Goal: Transaction & Acquisition: Book appointment/travel/reservation

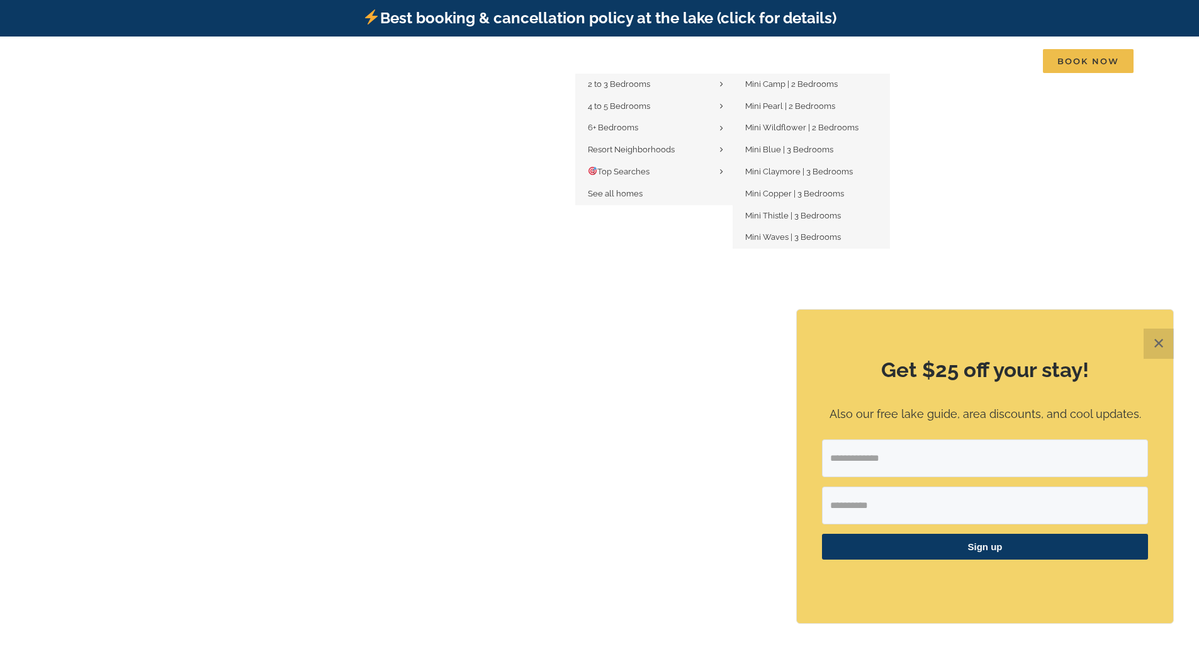
click at [757, 87] on span "Mini Camp | 2 Bedrooms" at bounding box center [791, 83] width 93 height 9
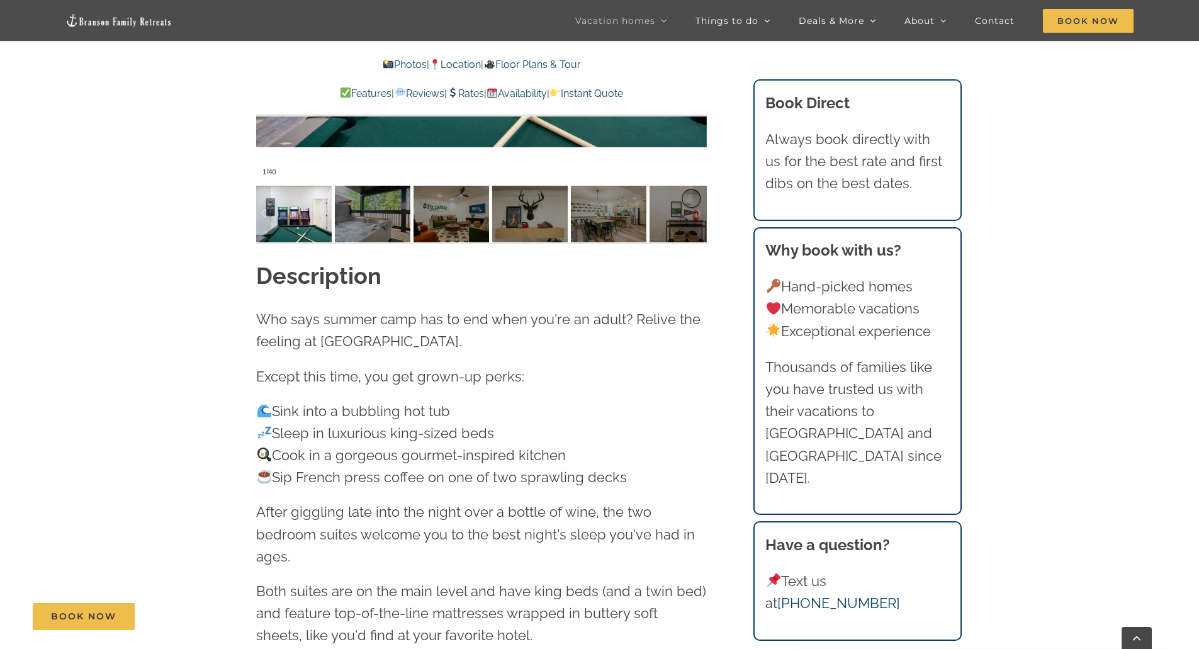
scroll to position [1385, 0]
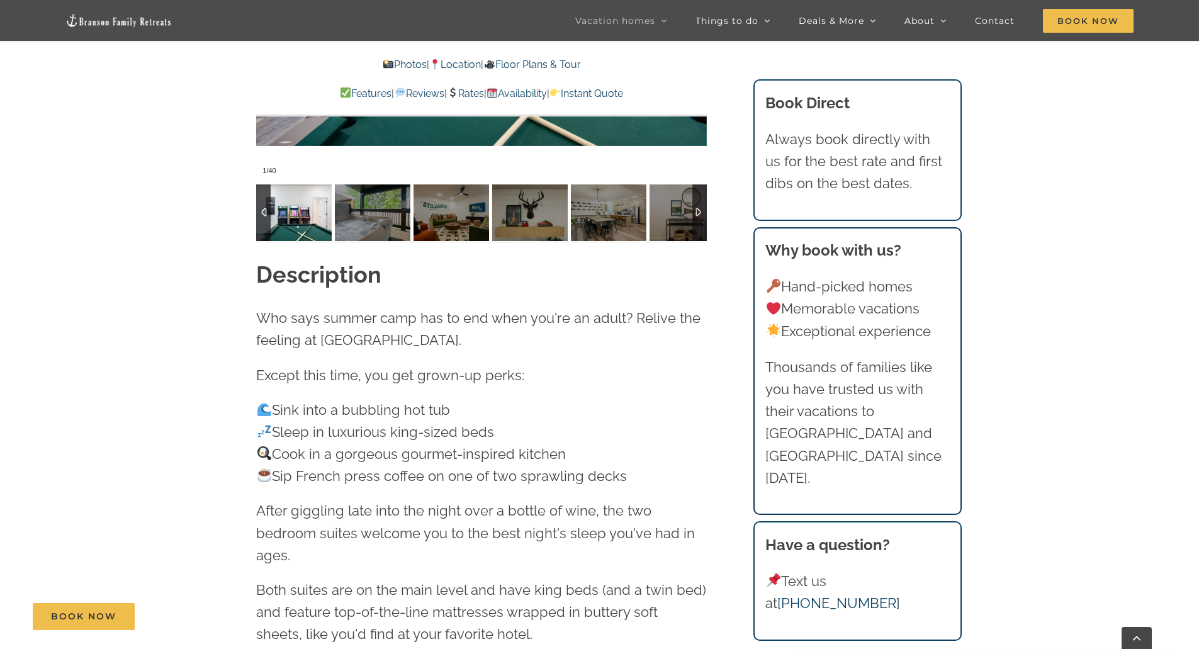
click at [299, 224] on img at bounding box center [294, 212] width 76 height 57
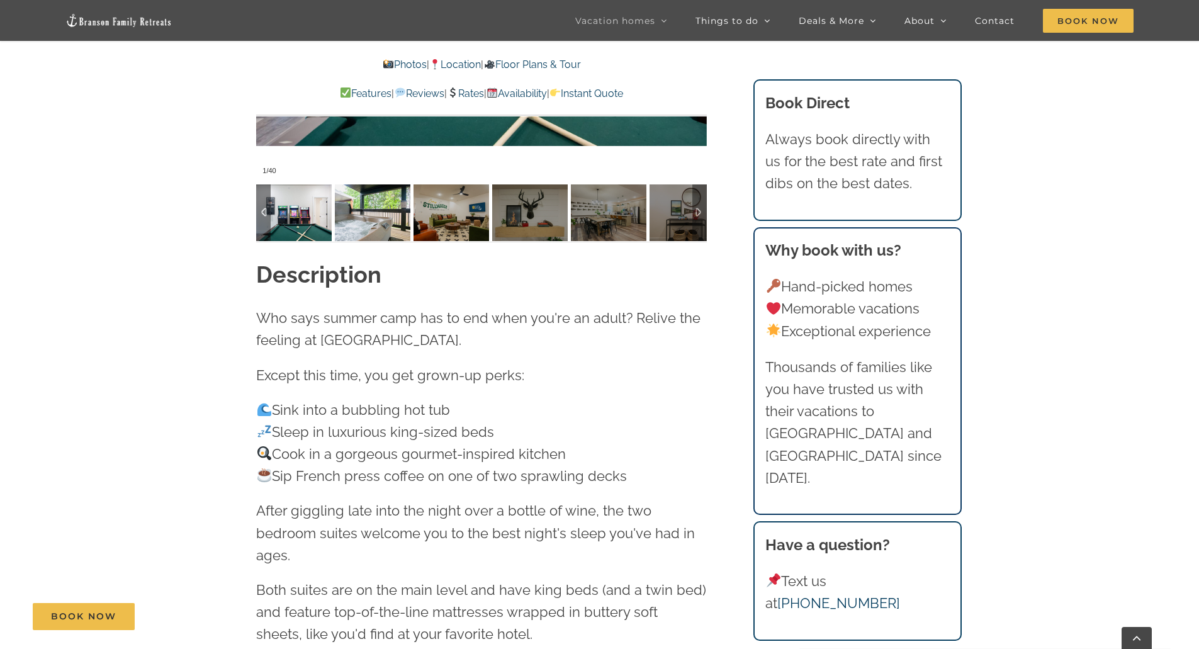
click at [348, 233] on img at bounding box center [373, 212] width 76 height 57
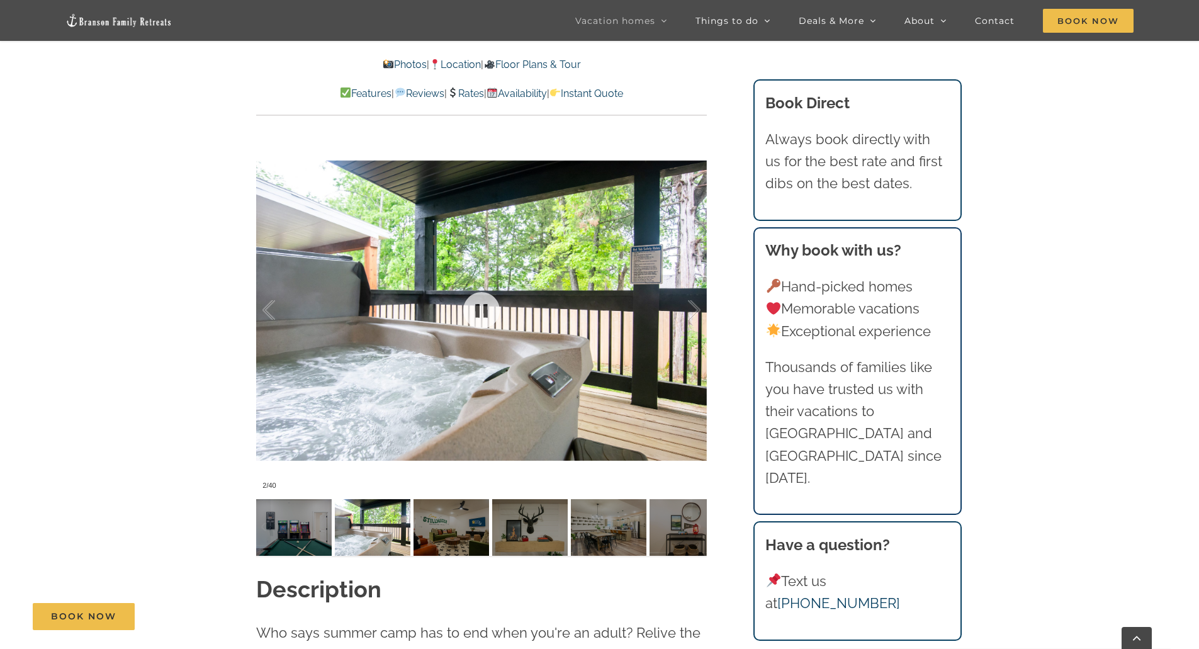
scroll to position [1007, 0]
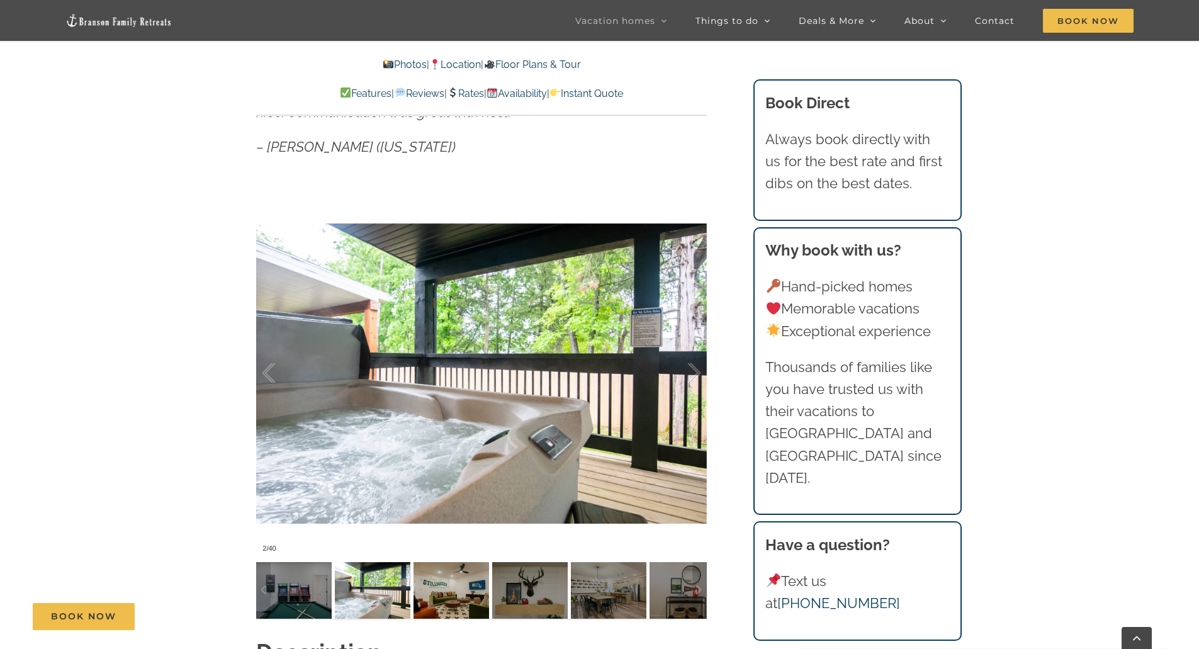
click at [446, 585] on img at bounding box center [452, 590] width 76 height 57
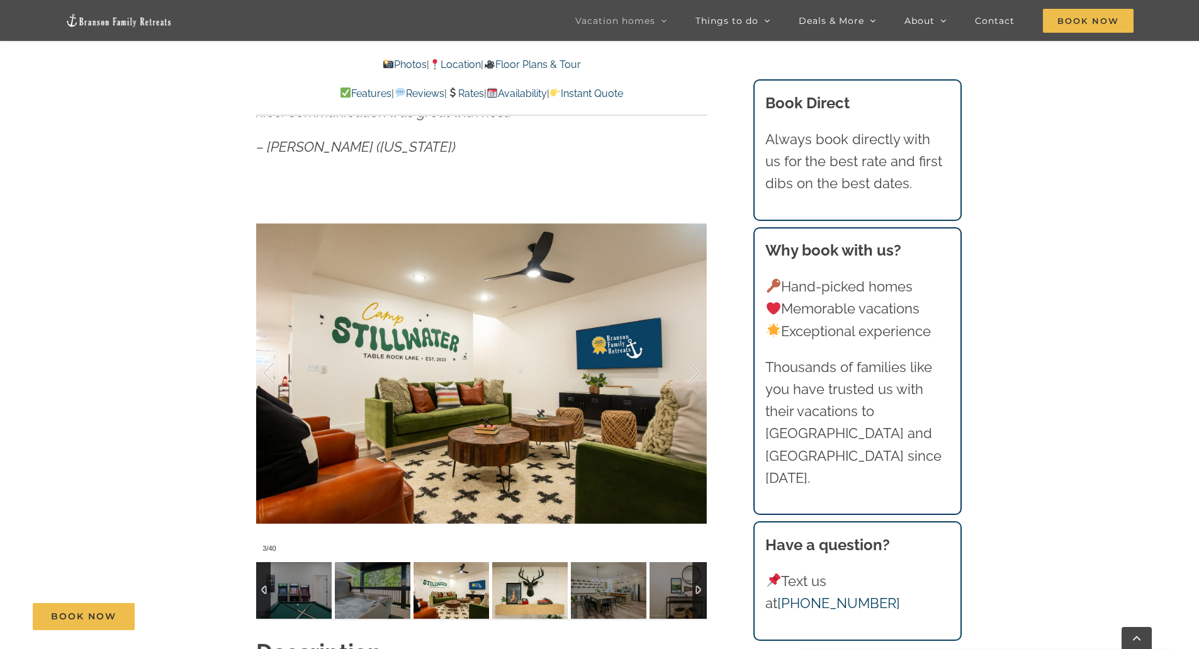
click at [515, 586] on img at bounding box center [530, 590] width 76 height 57
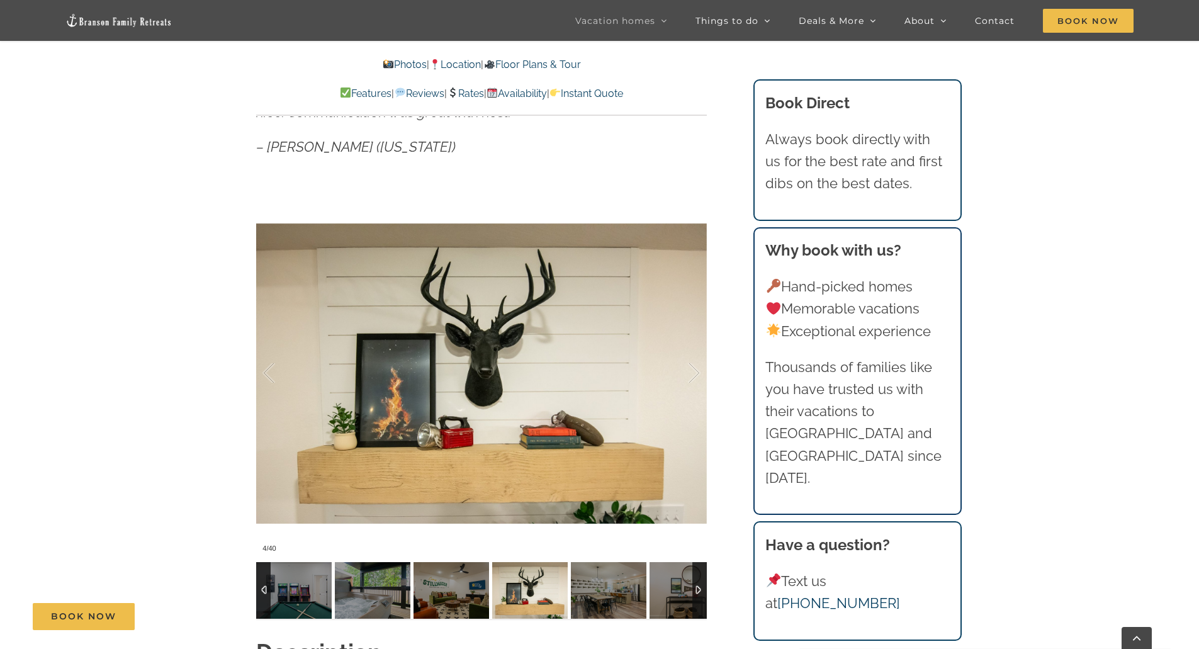
click at [562, 584] on img at bounding box center [530, 590] width 76 height 57
click at [586, 584] on img at bounding box center [609, 590] width 76 height 57
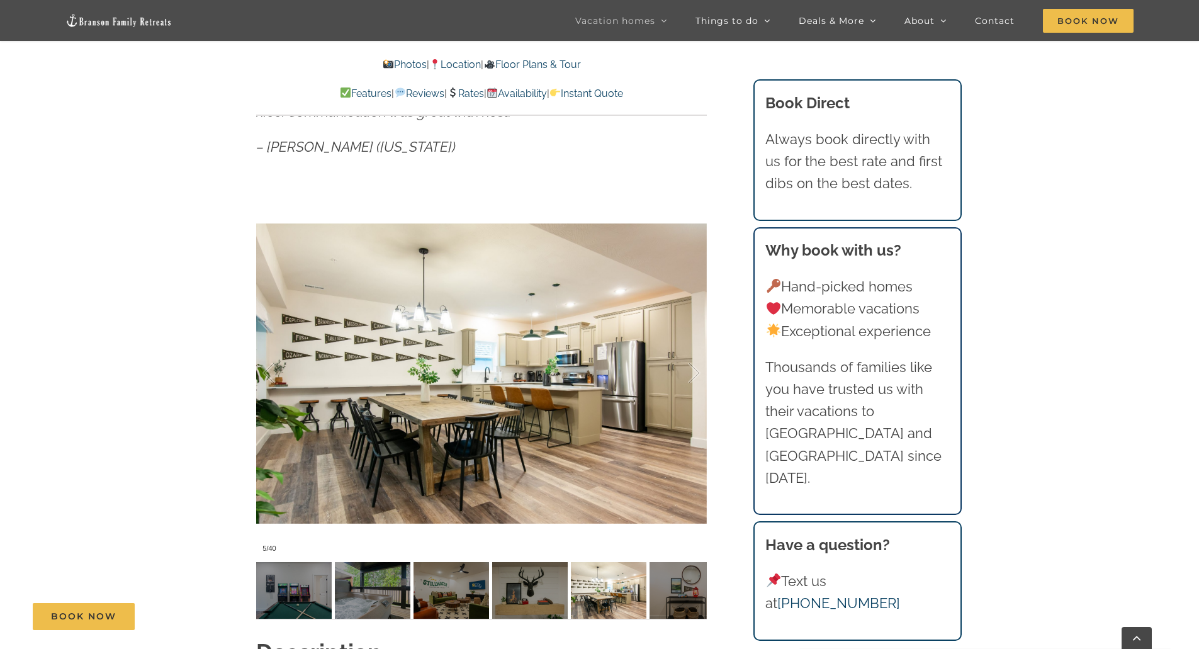
click at [655, 607] on div "Book Now" at bounding box center [609, 616] width 1153 height 27
click at [646, 594] on img at bounding box center [609, 590] width 76 height 57
click at [661, 594] on img at bounding box center [688, 590] width 76 height 57
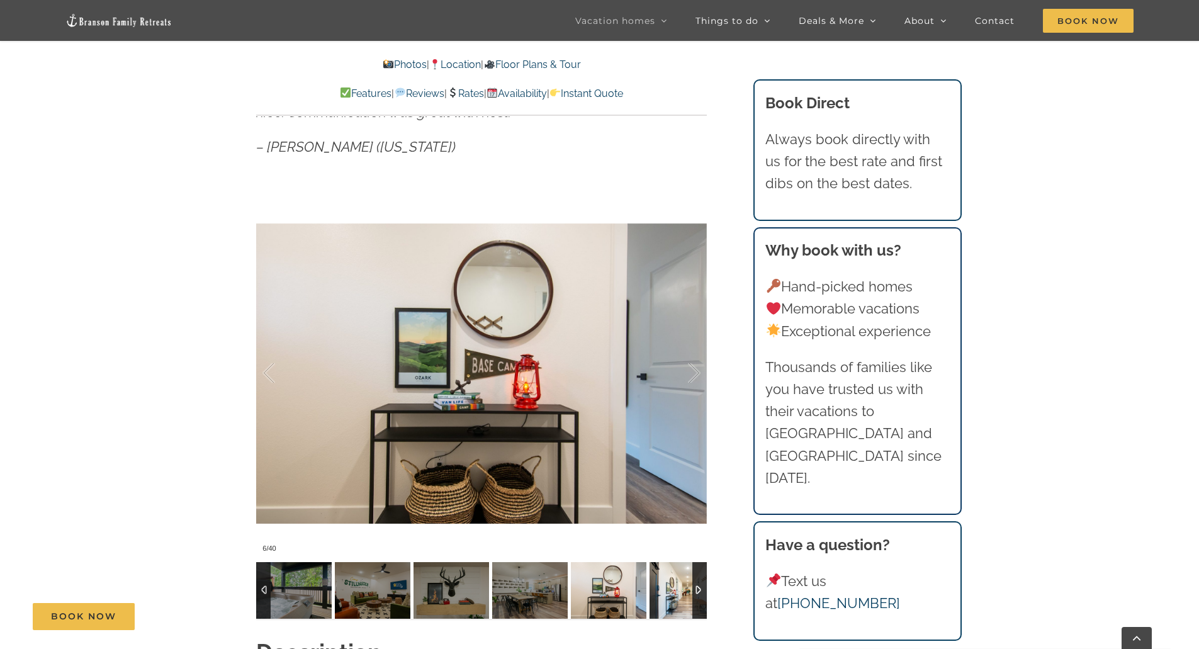
click at [662, 594] on img at bounding box center [688, 590] width 76 height 57
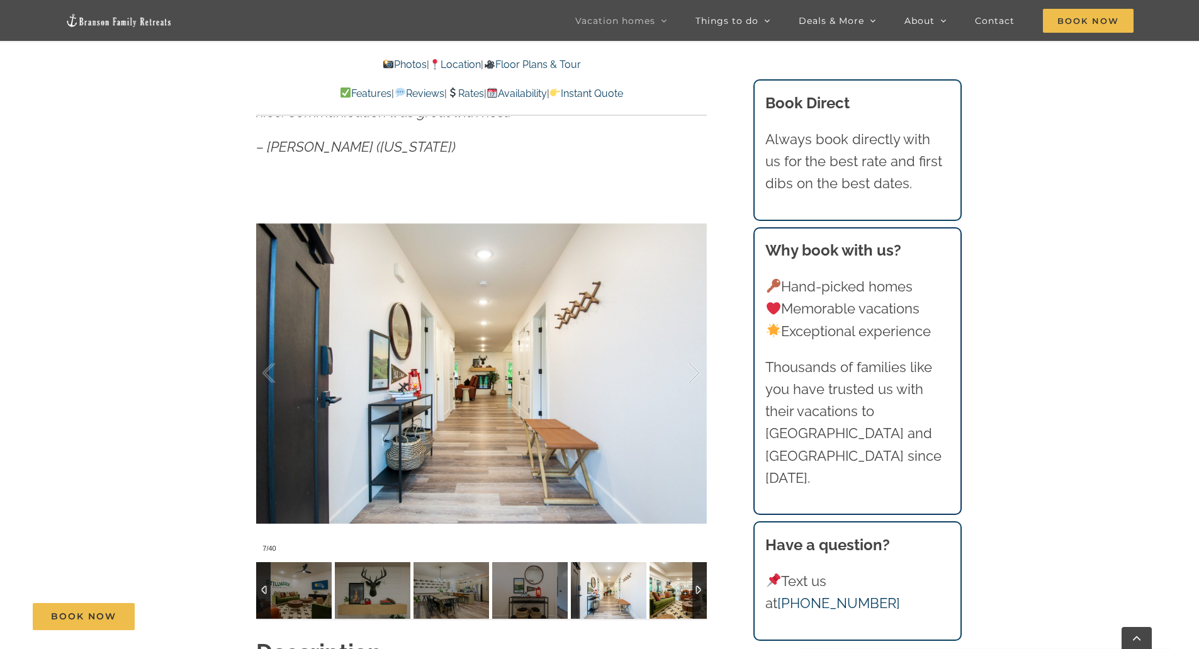
click at [662, 594] on img at bounding box center [688, 590] width 76 height 57
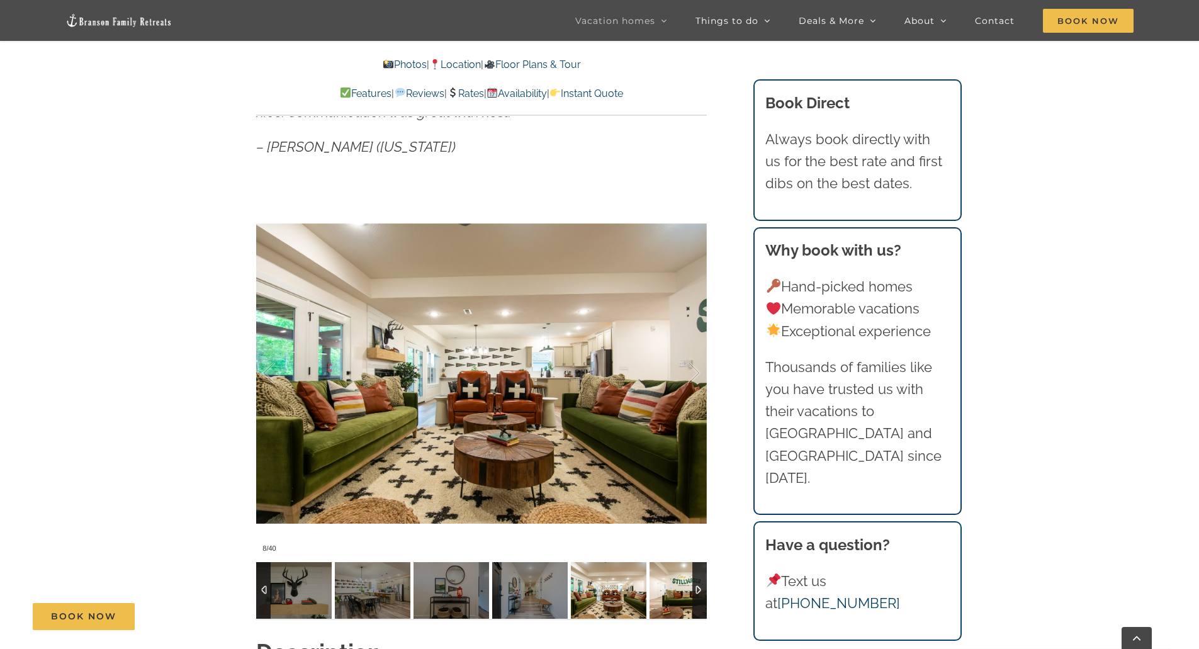
click at [662, 594] on img at bounding box center [688, 590] width 76 height 57
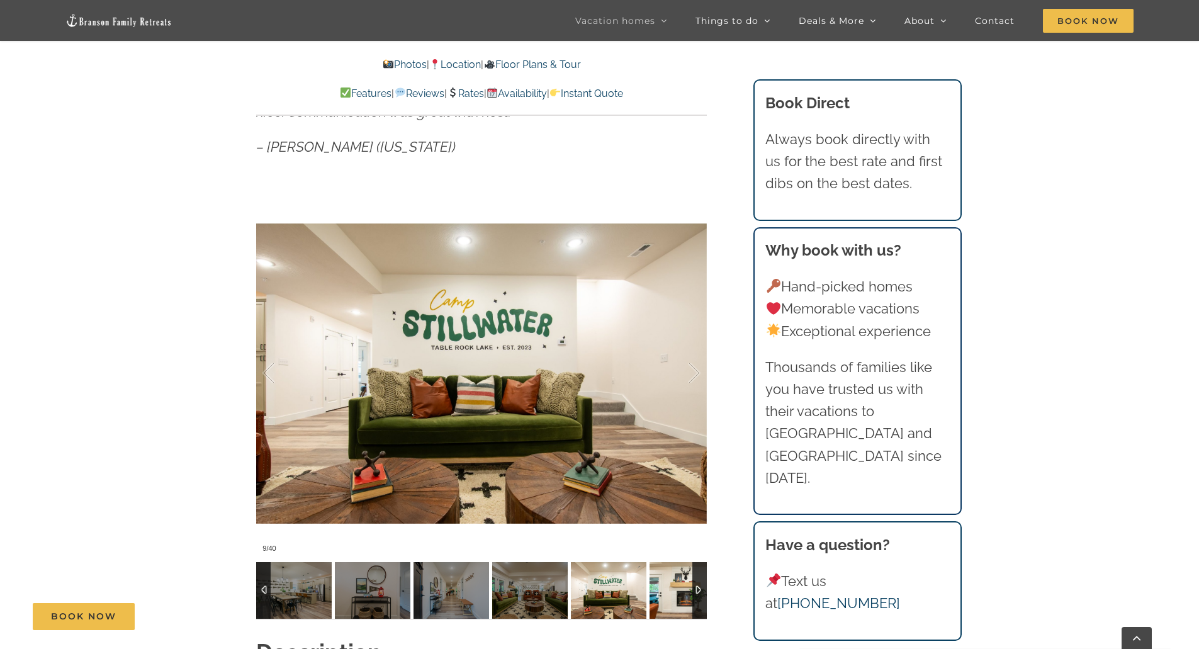
click at [662, 594] on img at bounding box center [688, 590] width 76 height 57
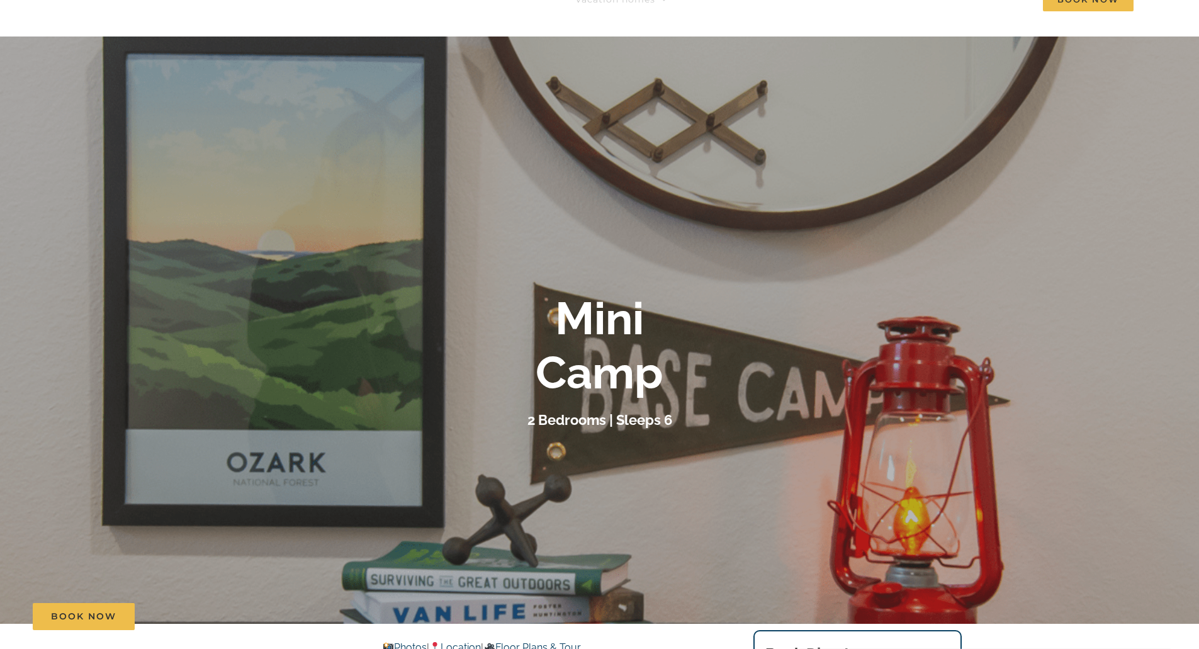
scroll to position [0, 0]
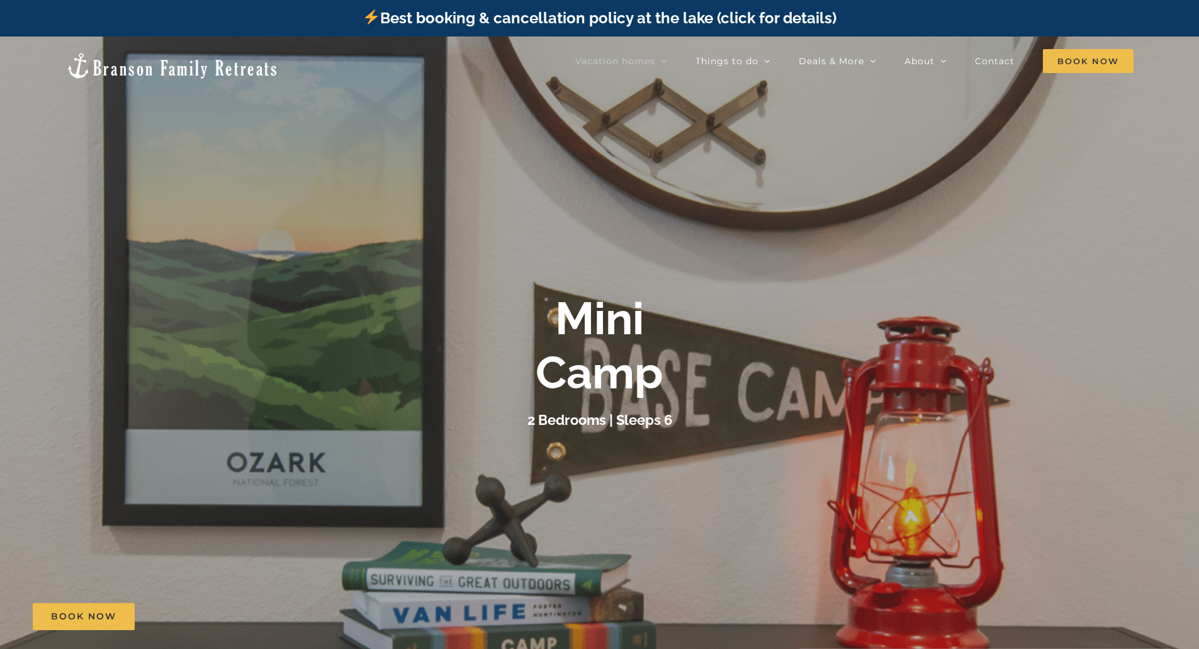
click at [112, 64] on img at bounding box center [171, 66] width 213 height 28
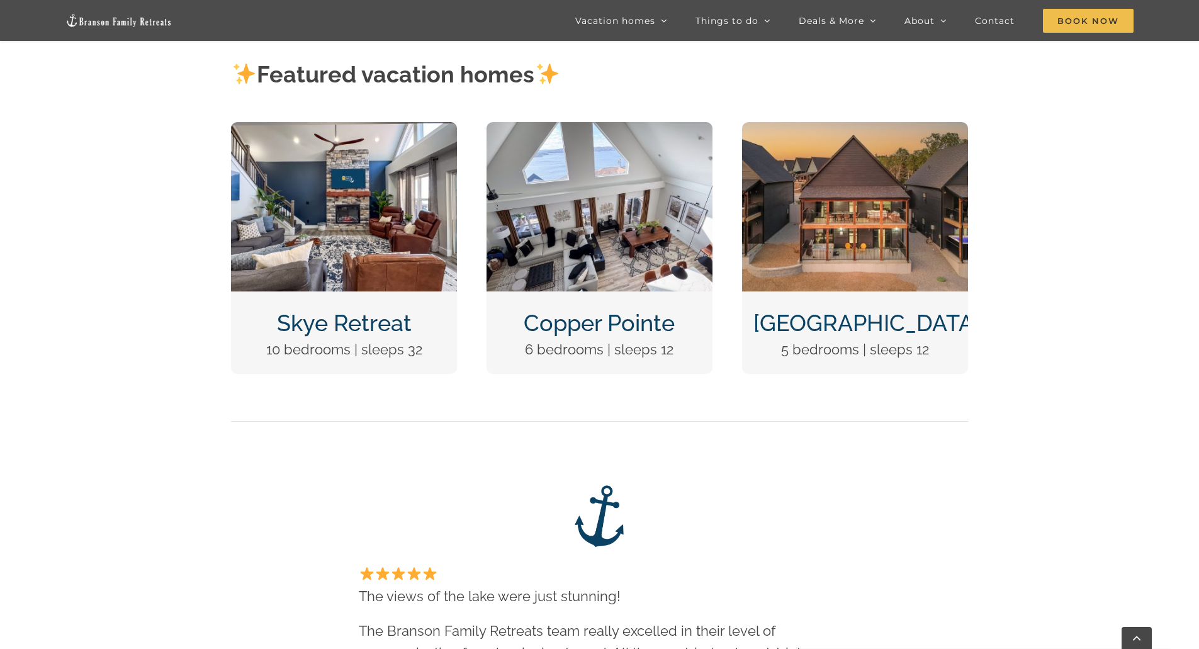
scroll to position [692, 0]
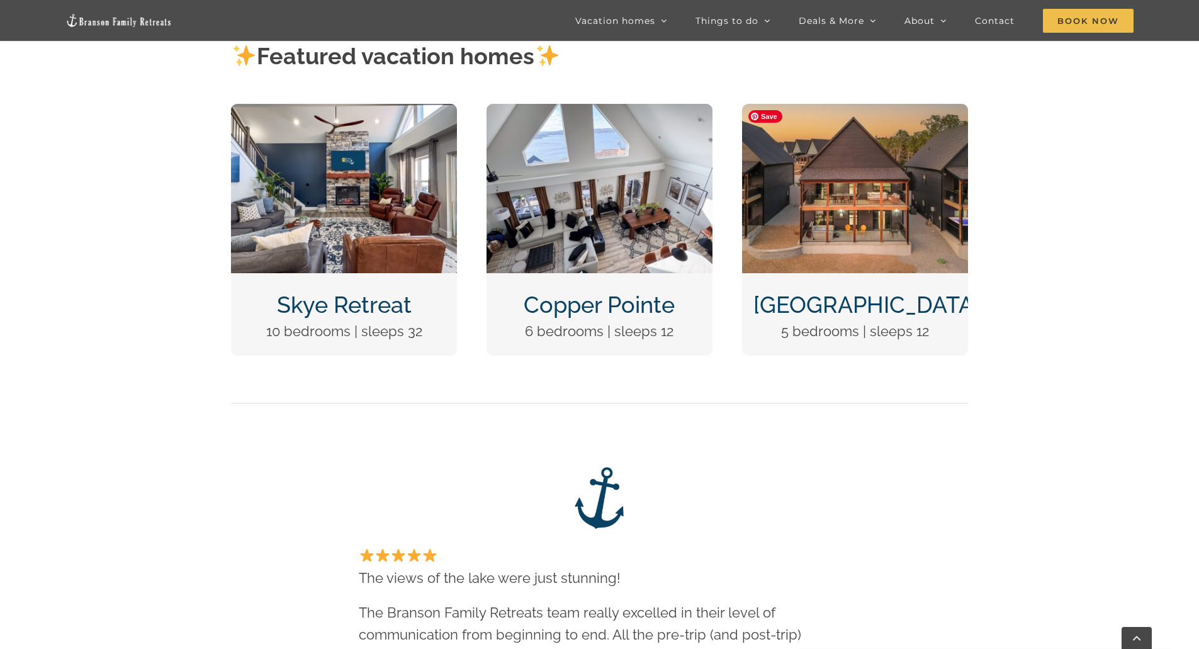
click at [867, 236] on img "DCIM100MEDIADJI_0124.JPG" at bounding box center [855, 188] width 226 height 169
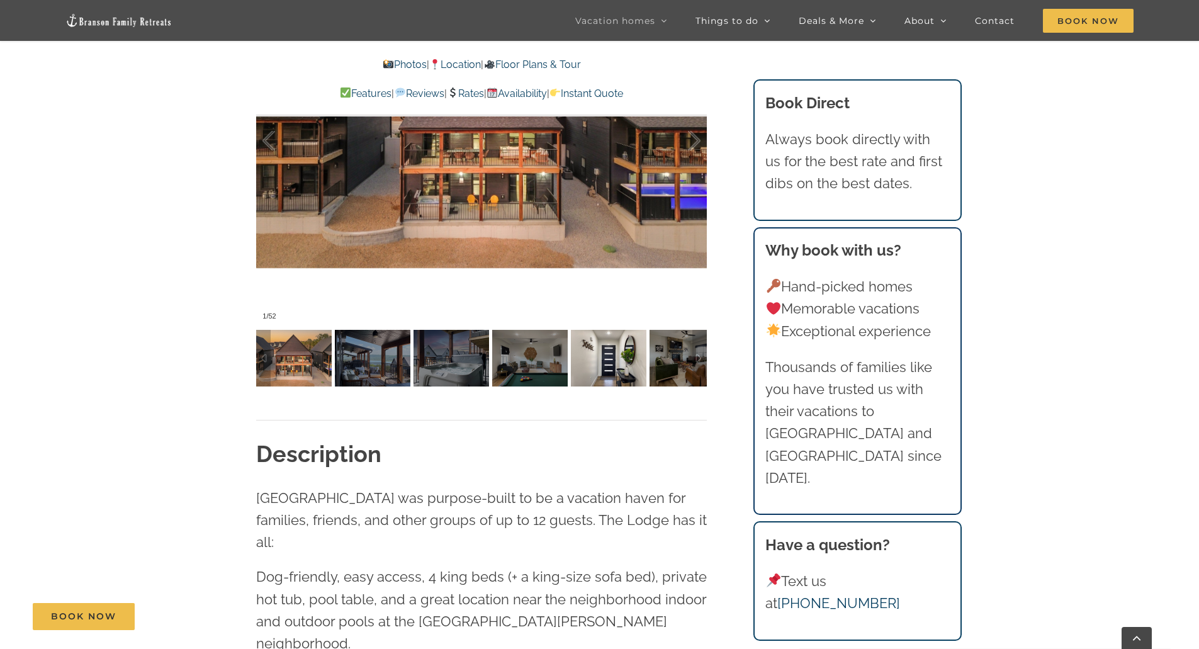
scroll to position [1070, 0]
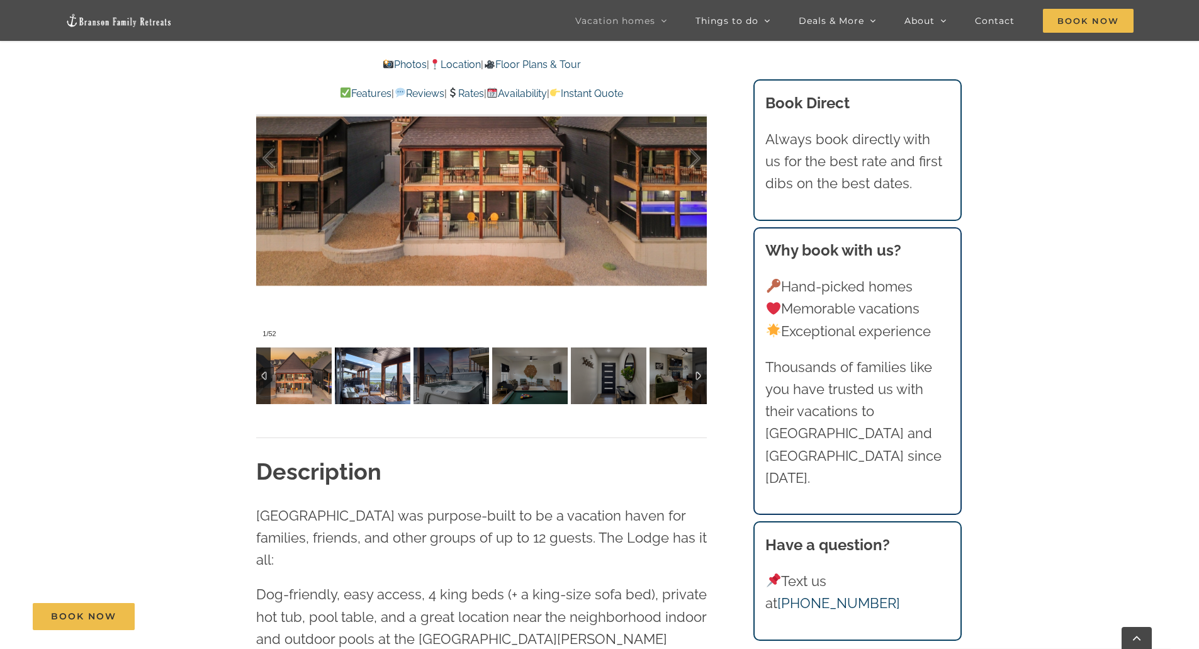
click at [374, 378] on img at bounding box center [373, 375] width 76 height 57
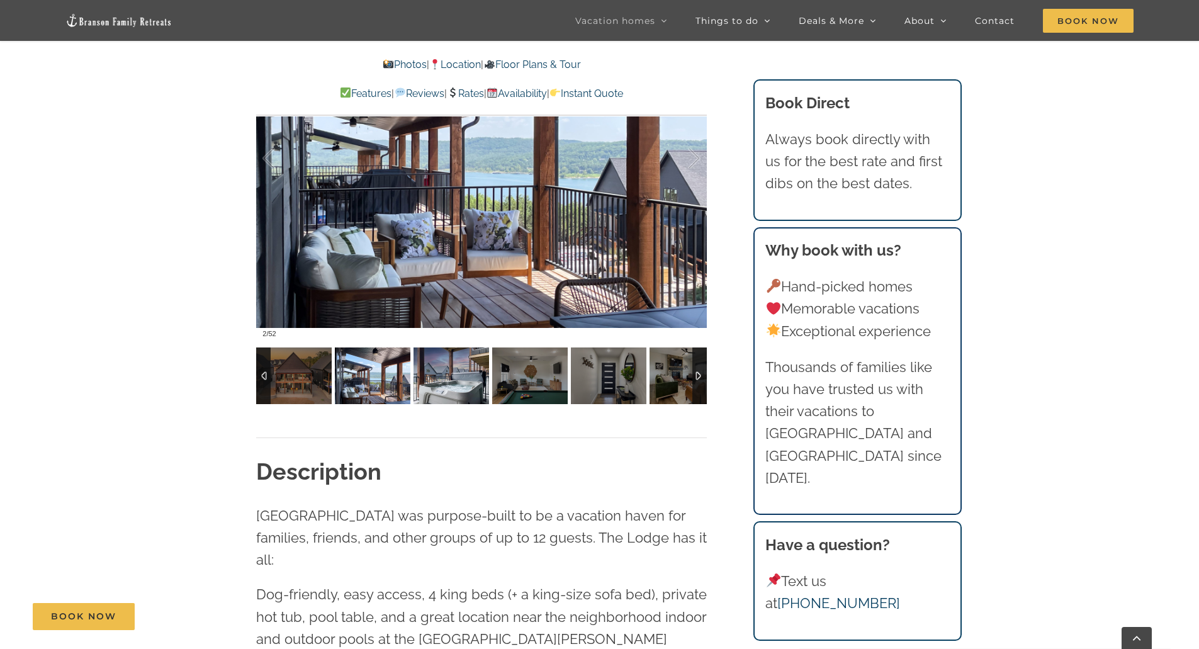
click at [467, 386] on img at bounding box center [452, 375] width 76 height 57
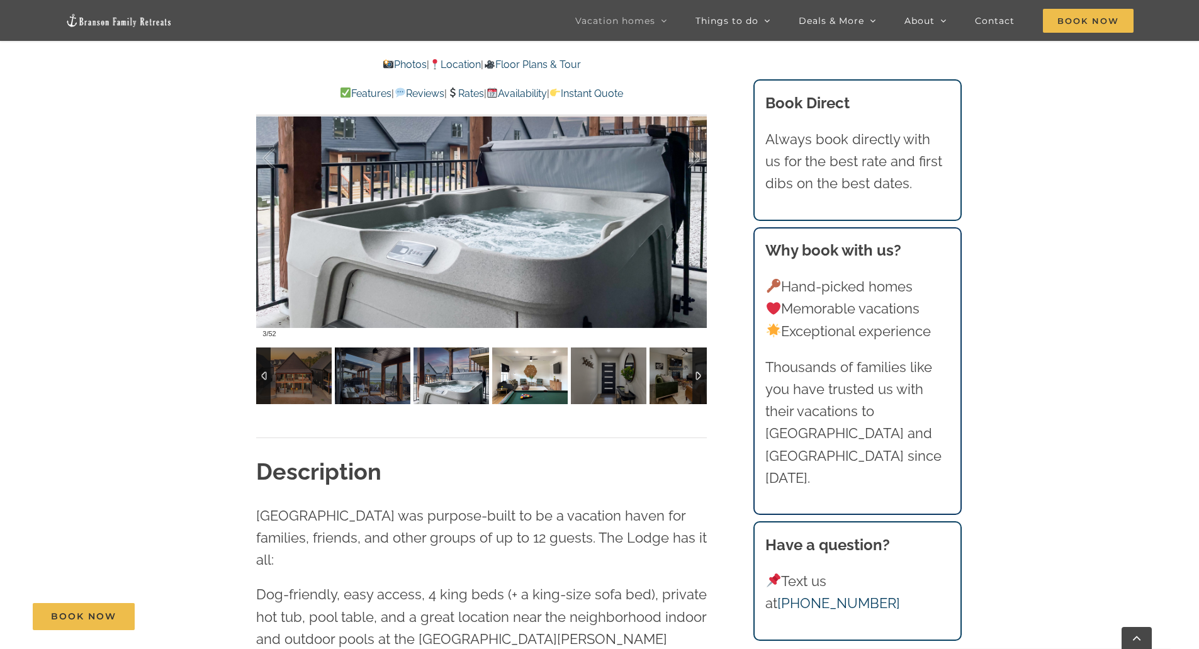
click at [512, 386] on img at bounding box center [530, 375] width 76 height 57
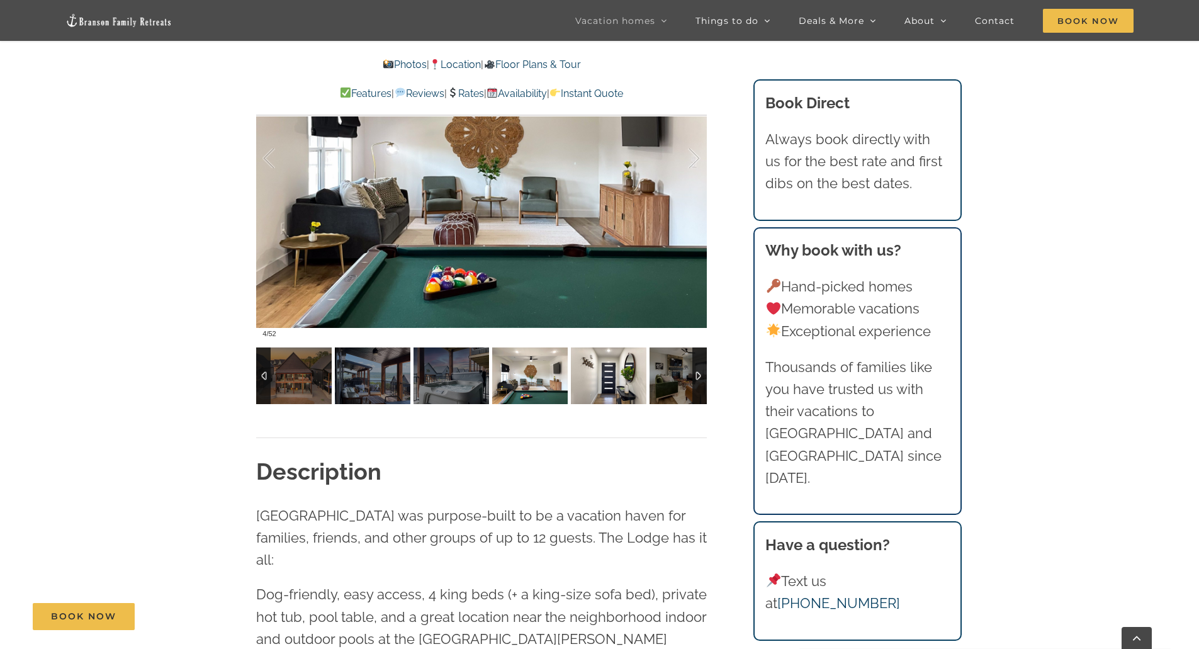
click at [583, 381] on img at bounding box center [609, 375] width 76 height 57
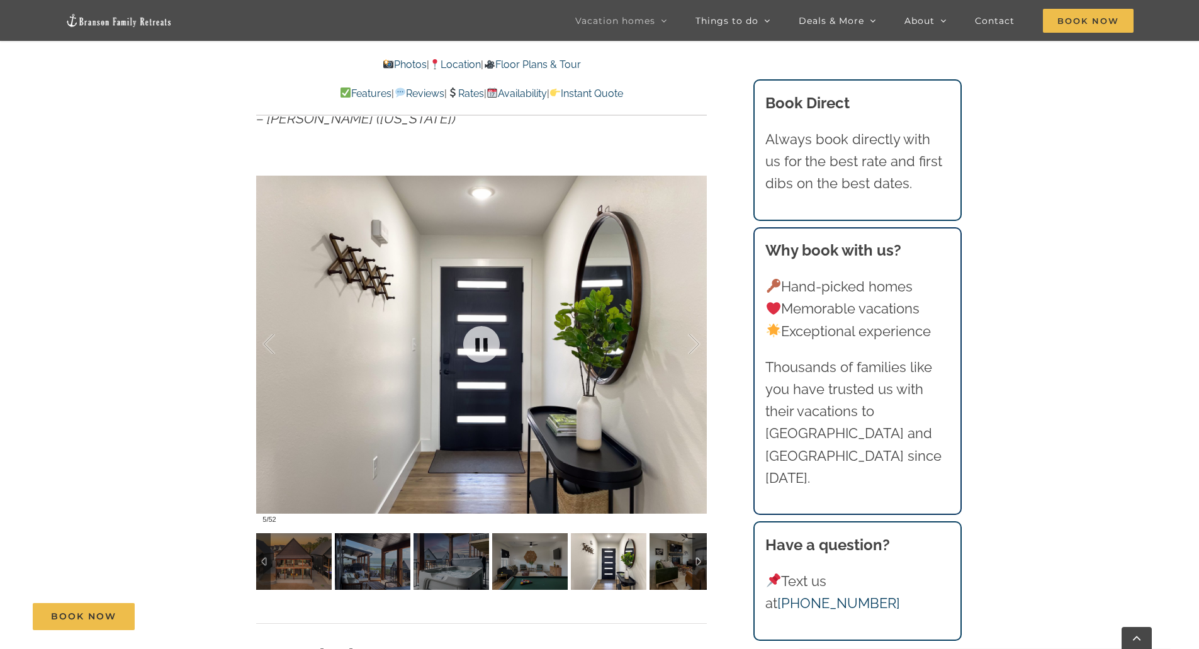
scroll to position [881, 0]
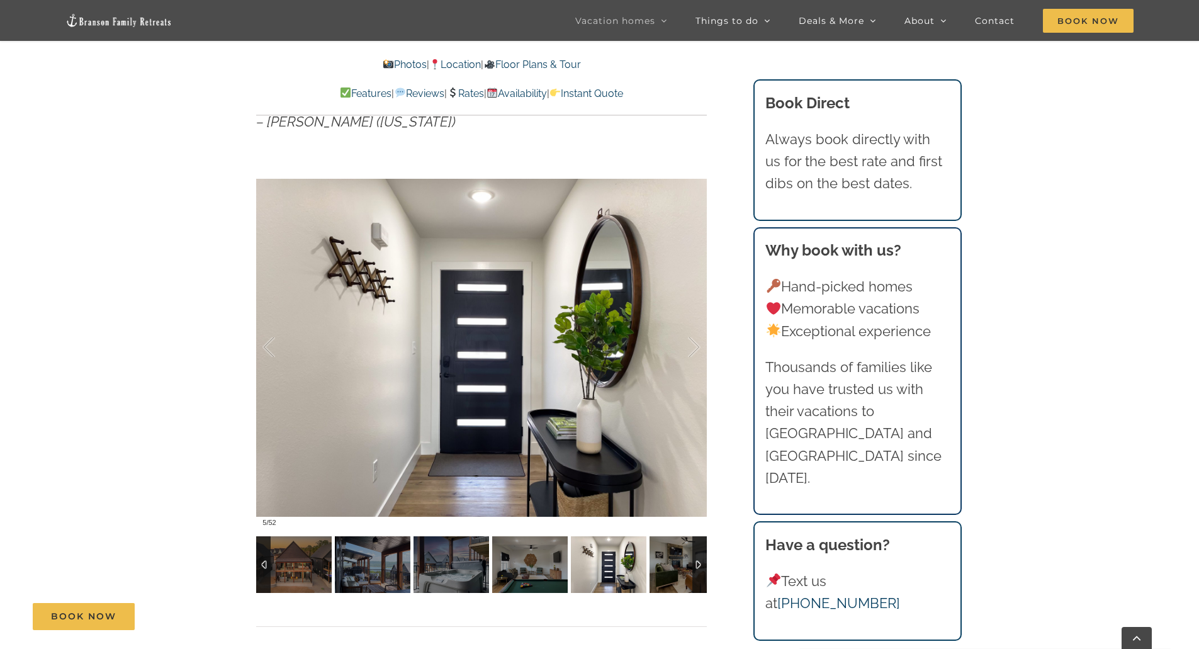
click at [618, 566] on img at bounding box center [609, 564] width 76 height 57
click at [674, 564] on img at bounding box center [688, 564] width 76 height 57
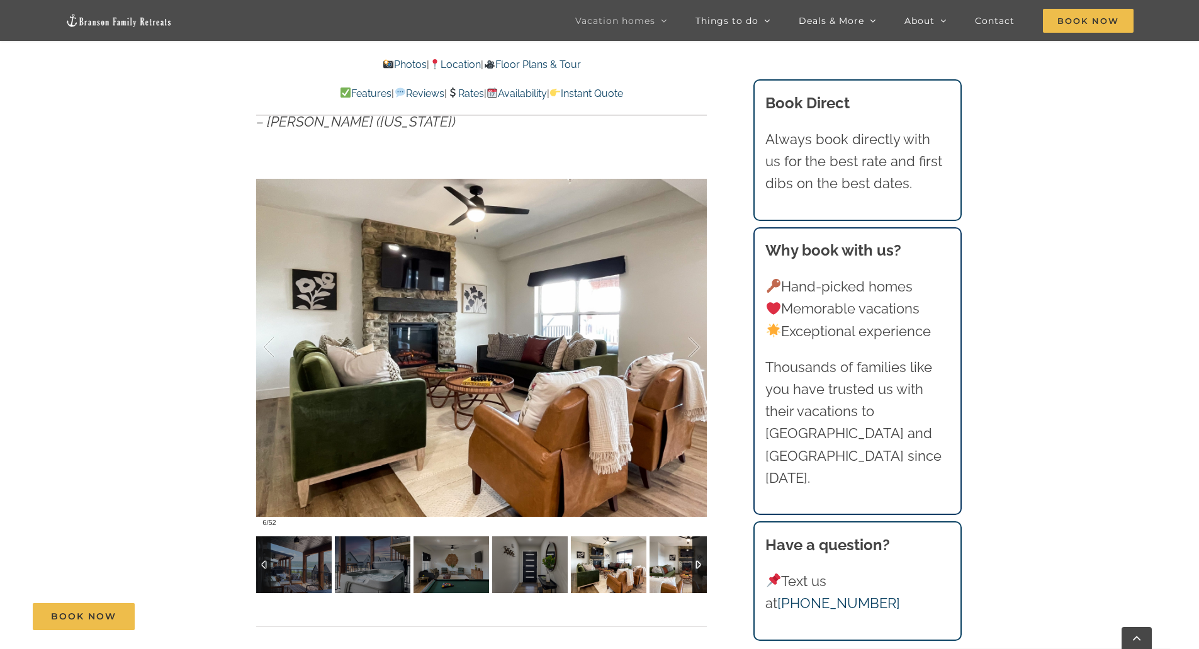
click at [670, 566] on img at bounding box center [688, 564] width 76 height 57
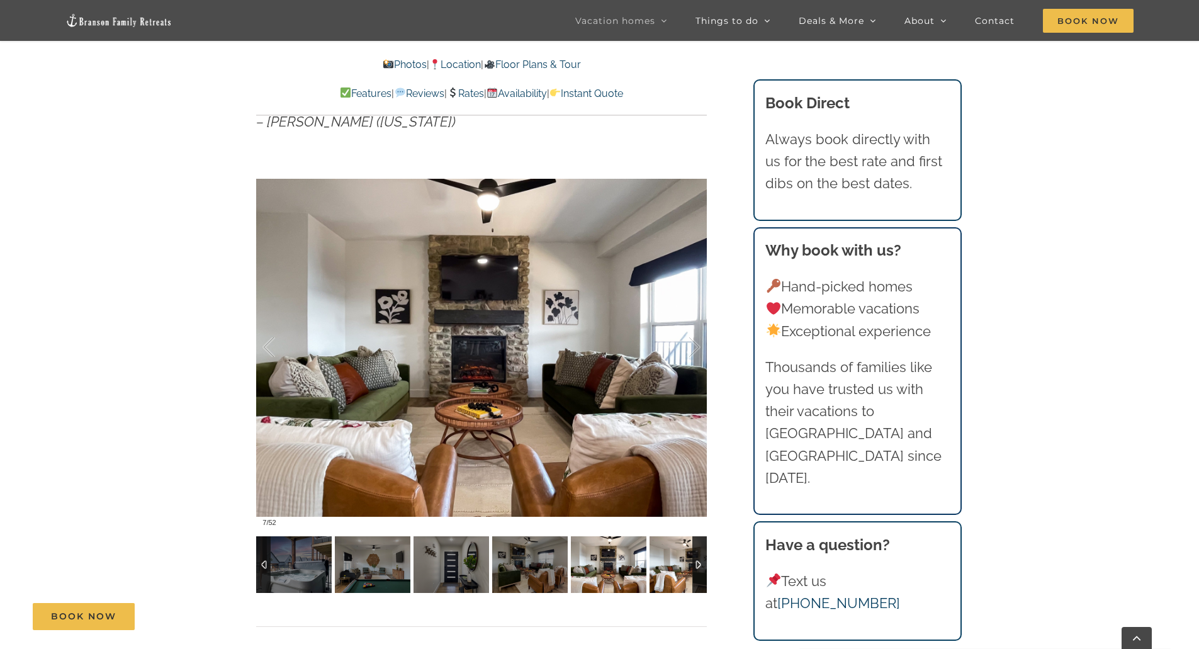
click at [670, 566] on img at bounding box center [688, 564] width 76 height 57
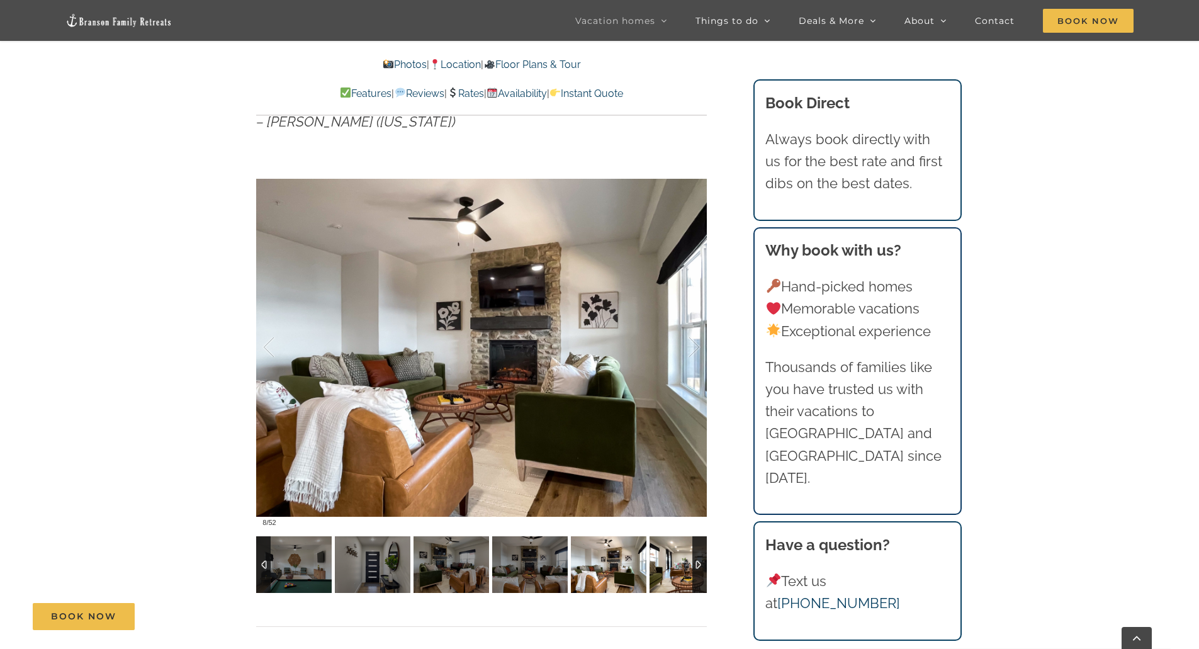
click at [670, 566] on img at bounding box center [688, 564] width 76 height 57
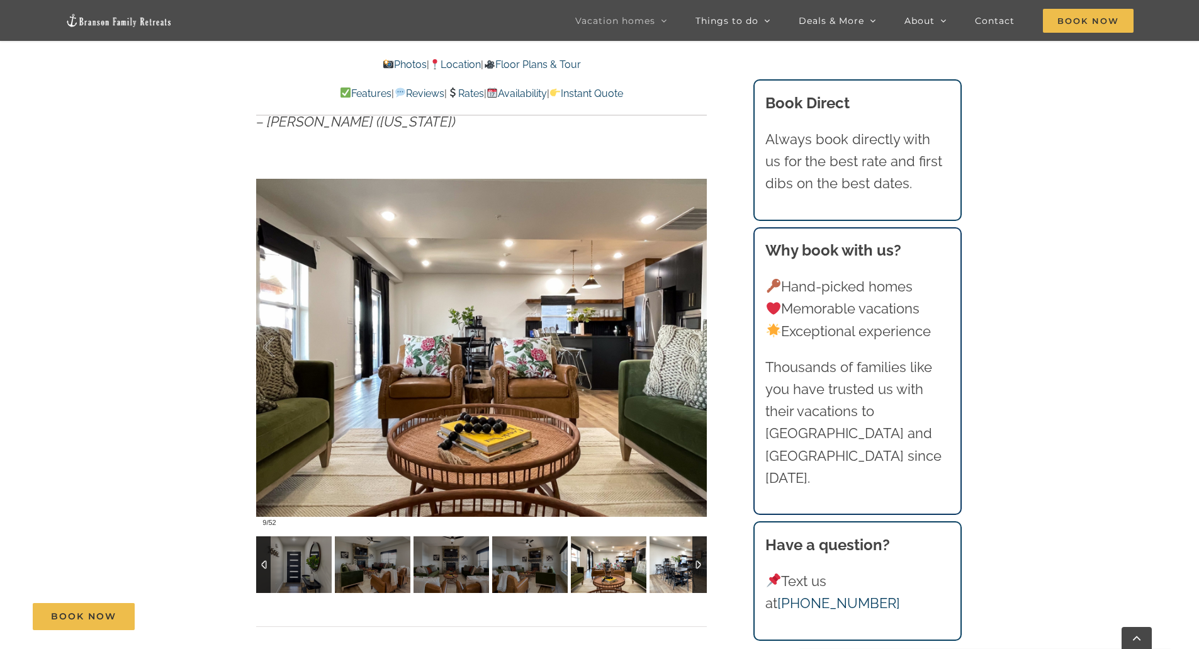
click at [670, 566] on img at bounding box center [688, 564] width 76 height 57
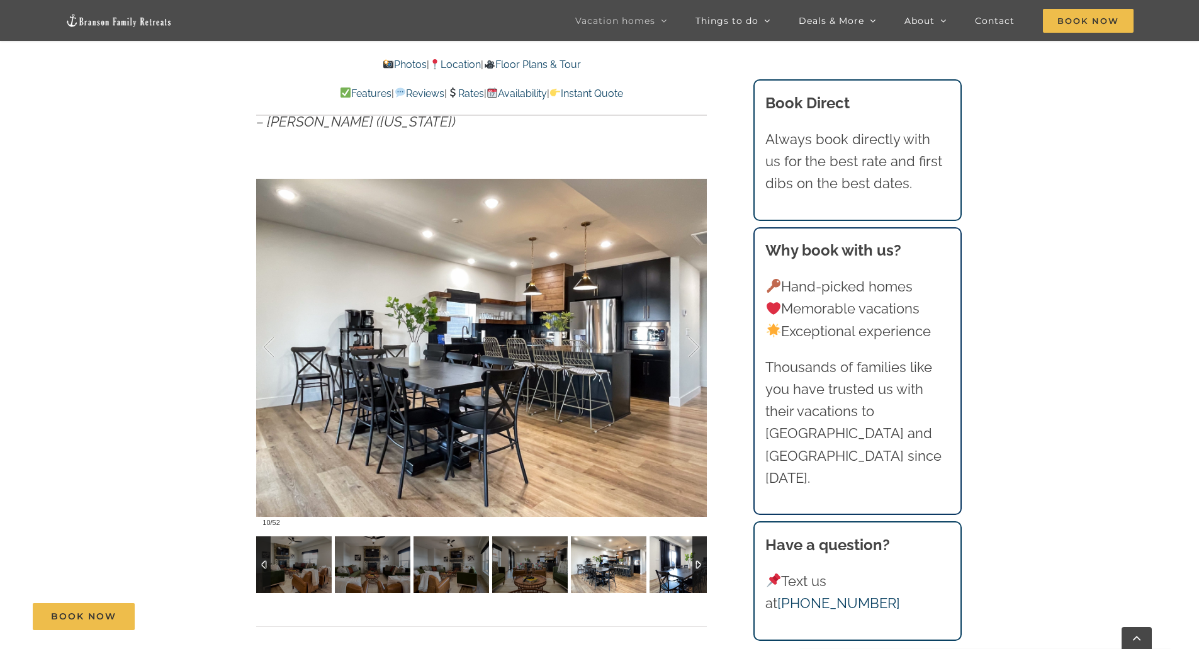
click at [670, 566] on img at bounding box center [688, 564] width 76 height 57
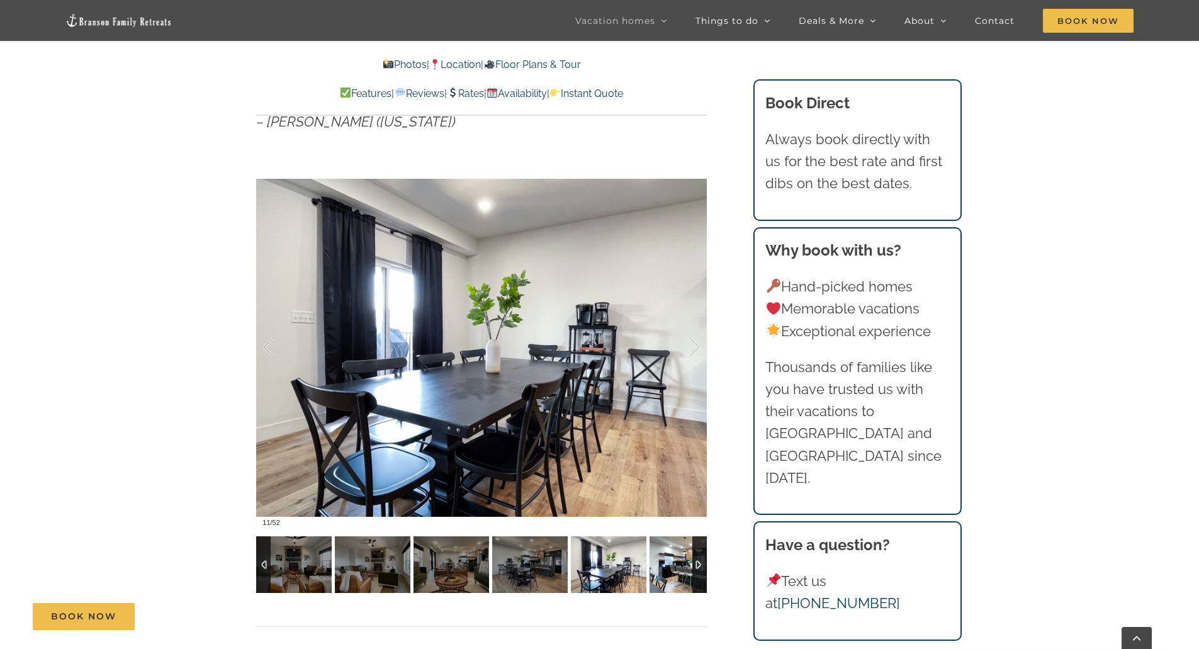
click at [670, 566] on img at bounding box center [688, 564] width 76 height 57
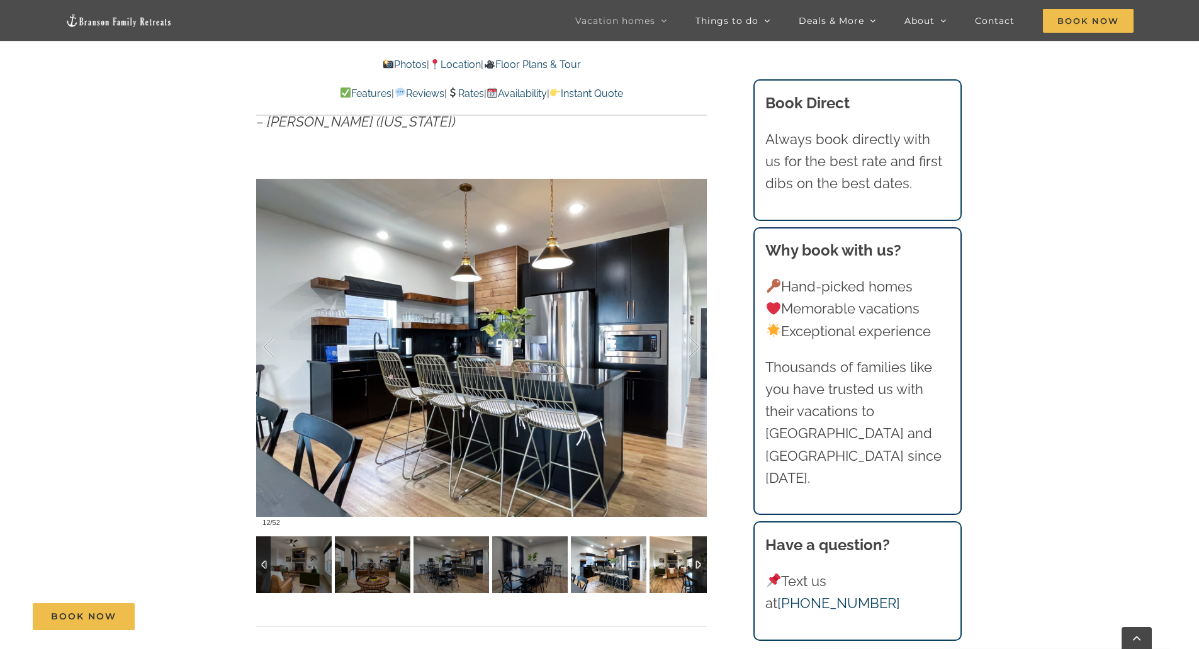
click at [670, 566] on img at bounding box center [688, 564] width 76 height 57
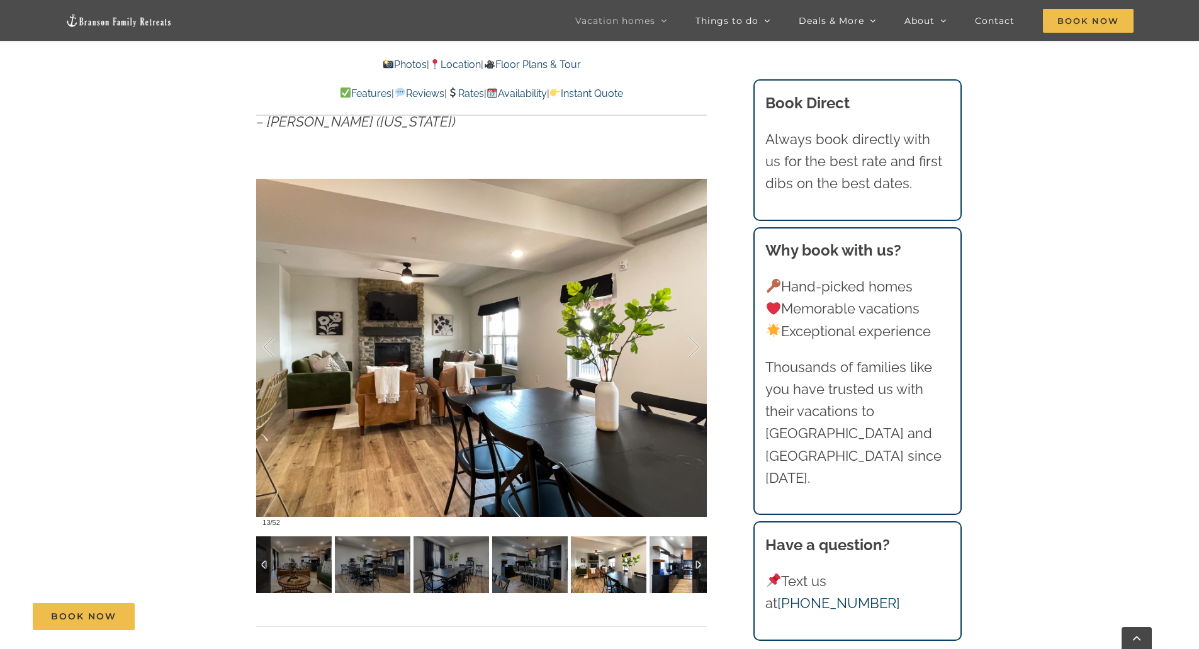
click at [670, 566] on img at bounding box center [688, 564] width 76 height 57
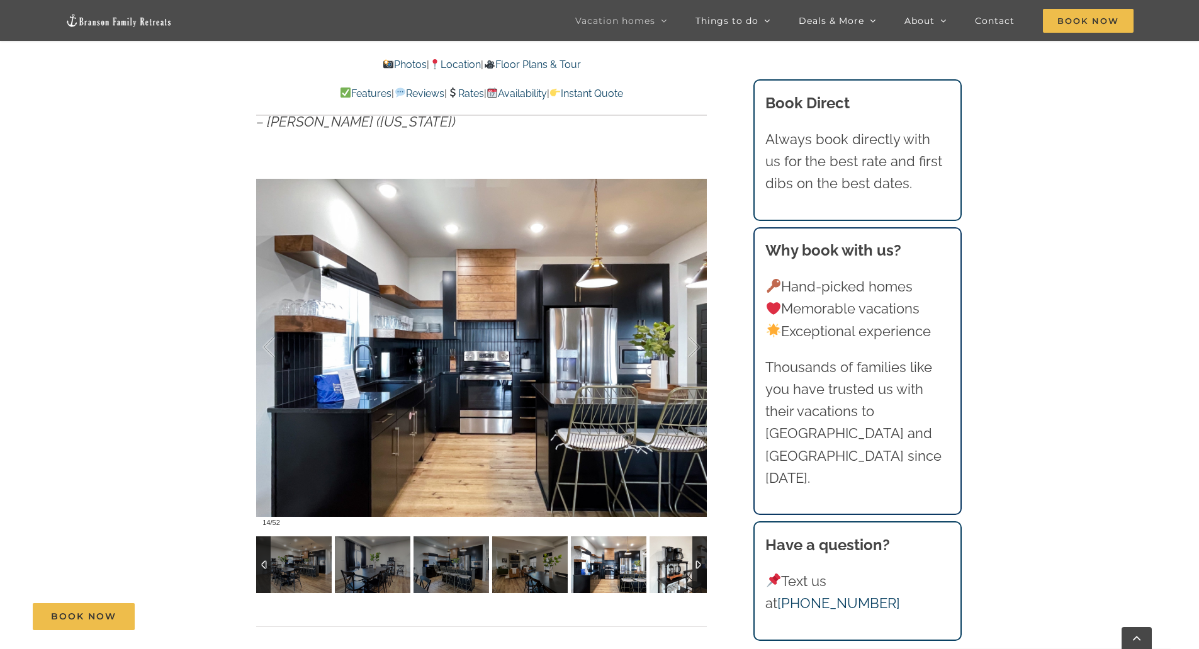
click at [670, 566] on img at bounding box center [688, 564] width 76 height 57
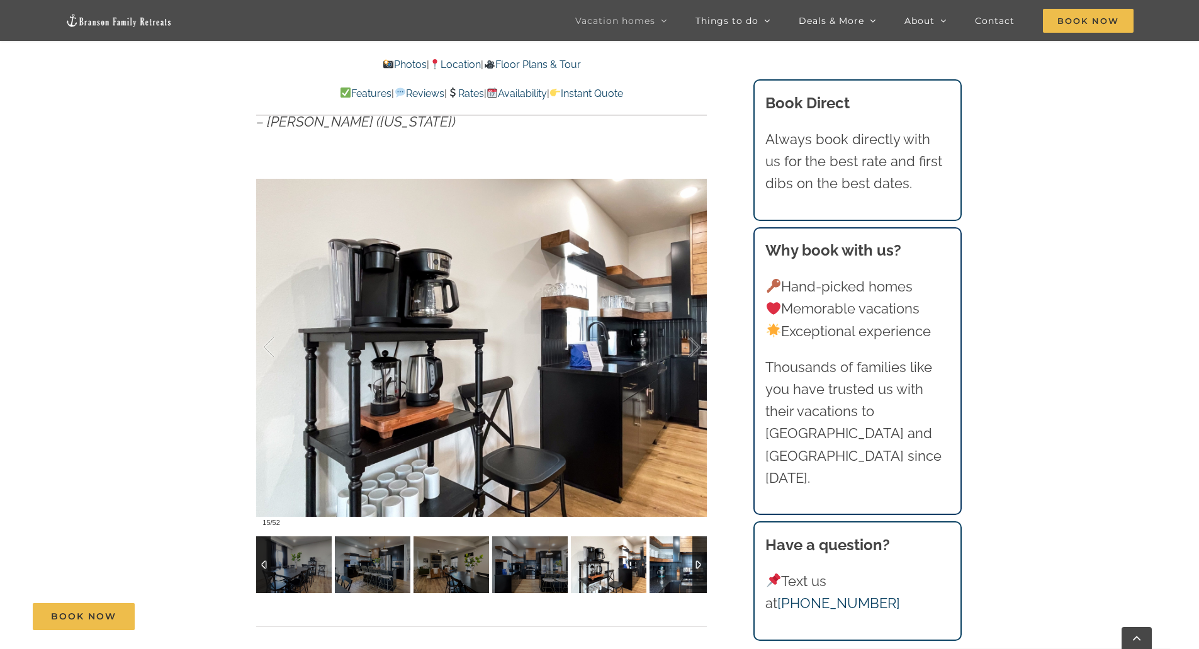
click at [670, 566] on img at bounding box center [688, 564] width 76 height 57
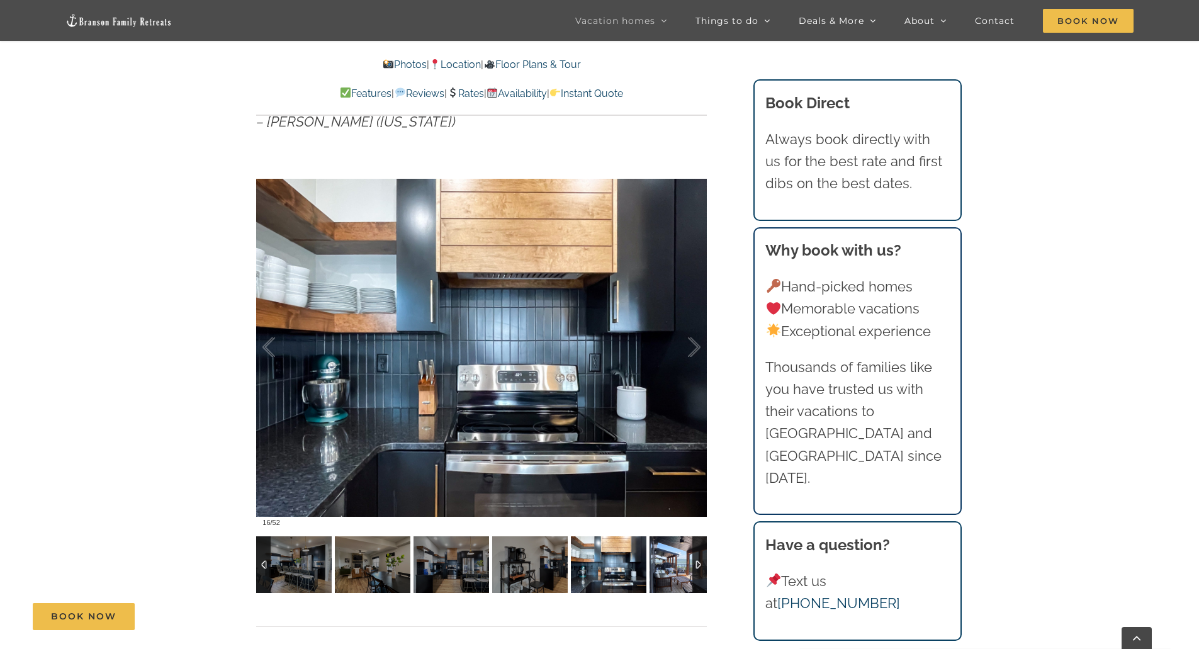
click at [670, 566] on img at bounding box center [688, 564] width 76 height 57
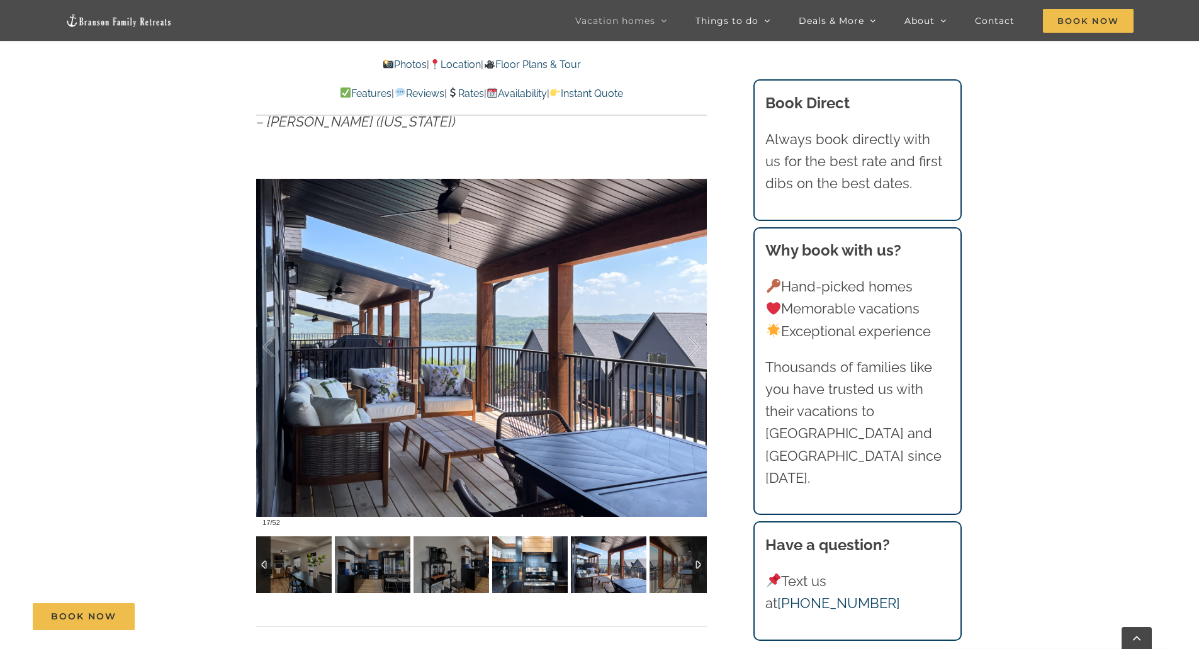
click at [538, 564] on img at bounding box center [530, 564] width 76 height 57
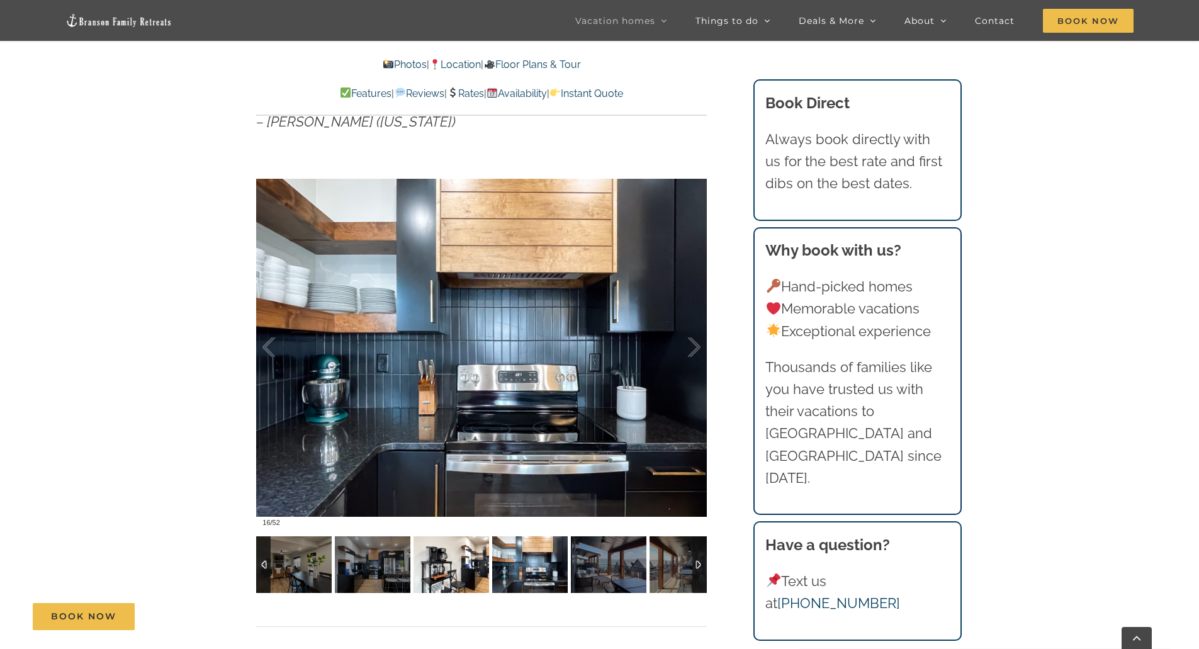
click at [457, 565] on img at bounding box center [452, 564] width 76 height 57
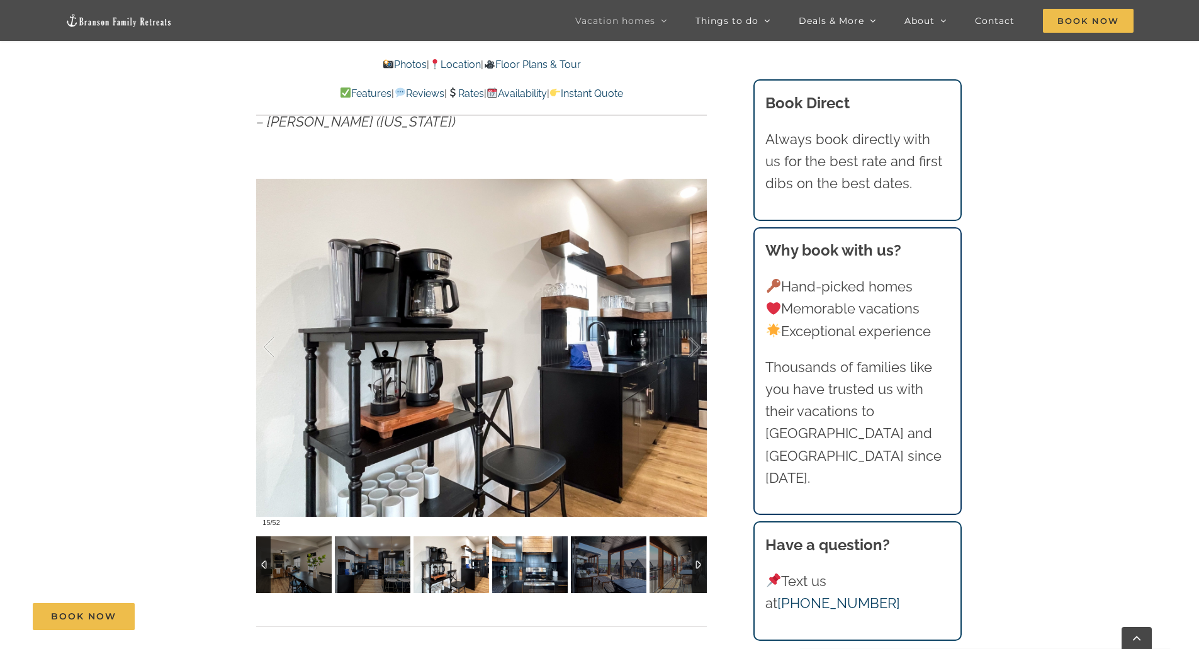
click at [539, 565] on img at bounding box center [530, 564] width 76 height 57
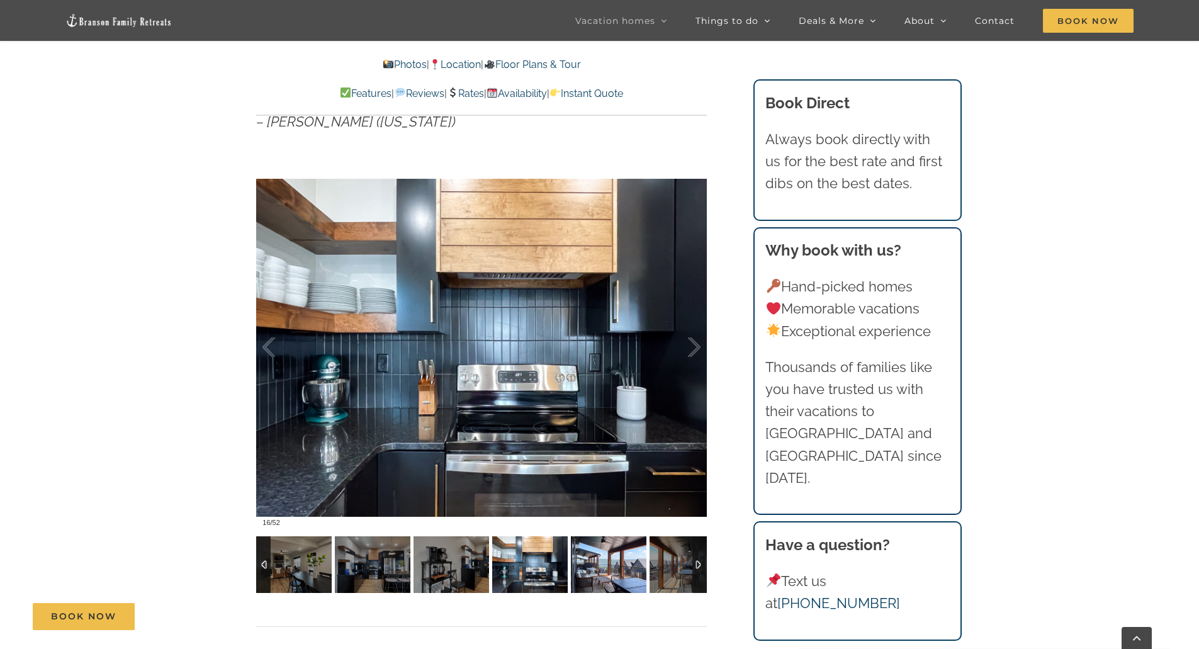
click at [614, 579] on img at bounding box center [609, 564] width 76 height 57
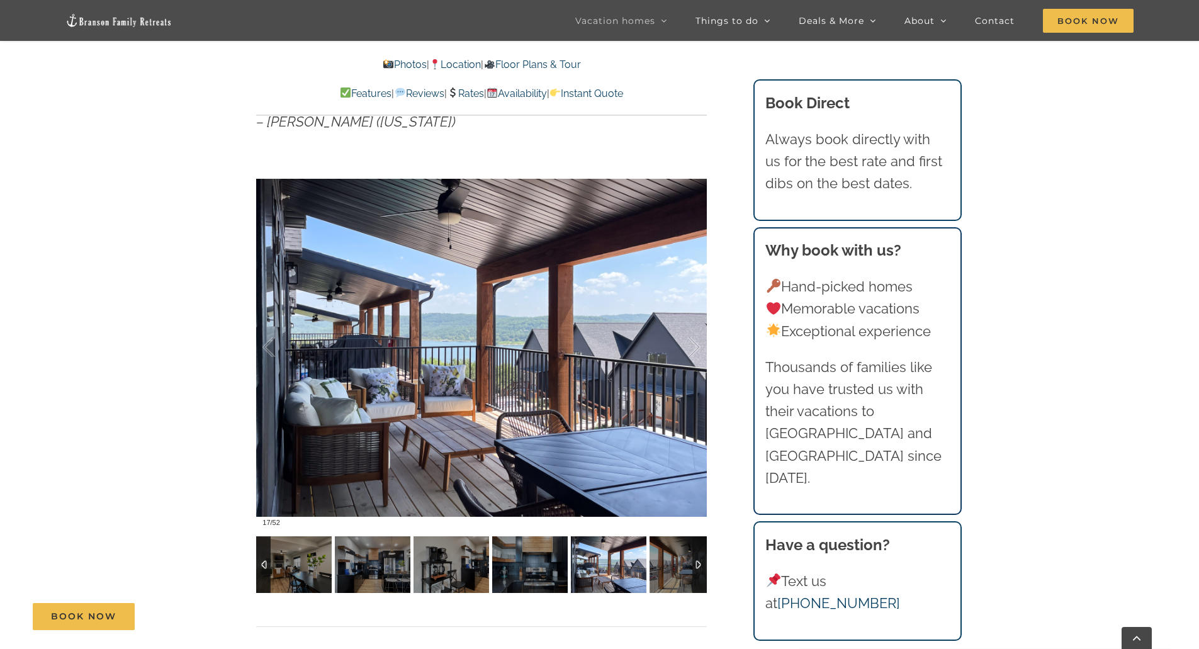
click at [614, 579] on img at bounding box center [609, 564] width 76 height 57
click at [670, 570] on img at bounding box center [688, 564] width 76 height 57
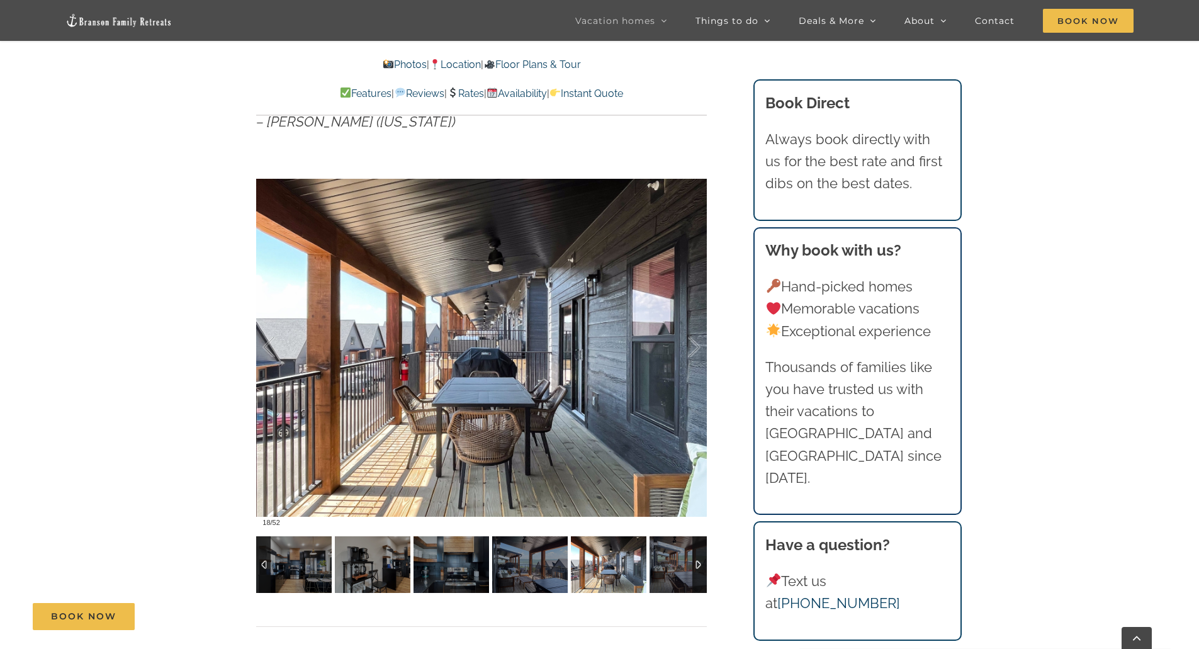
click at [697, 569] on div at bounding box center [699, 564] width 14 height 57
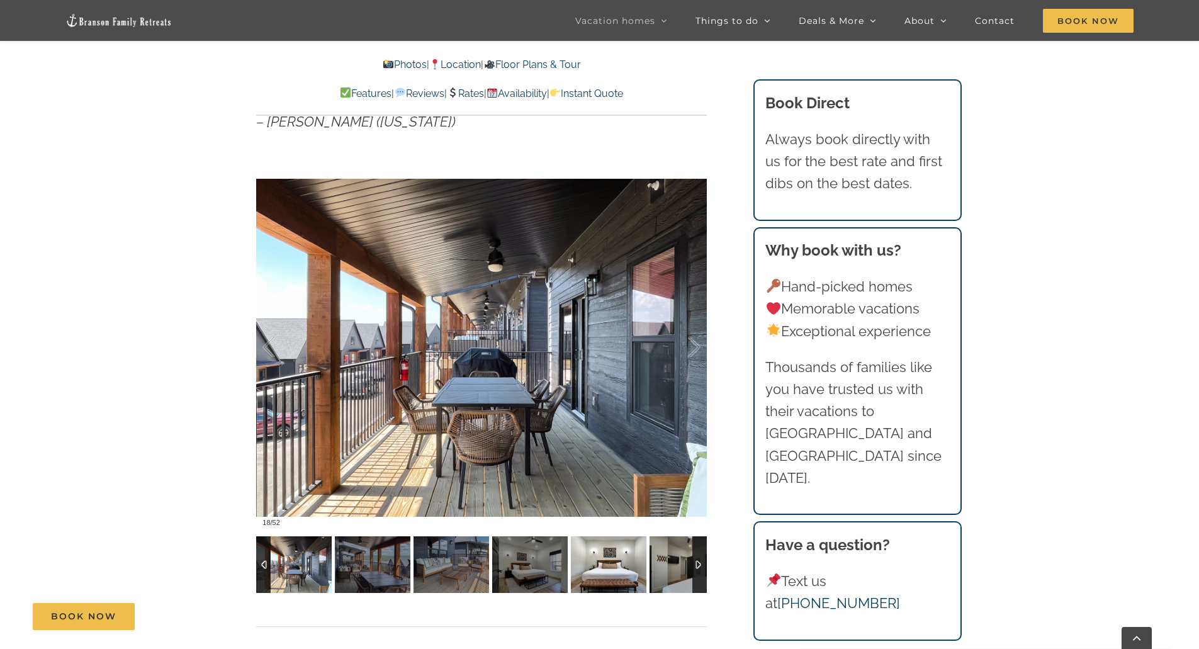
click at [621, 570] on img at bounding box center [609, 564] width 76 height 57
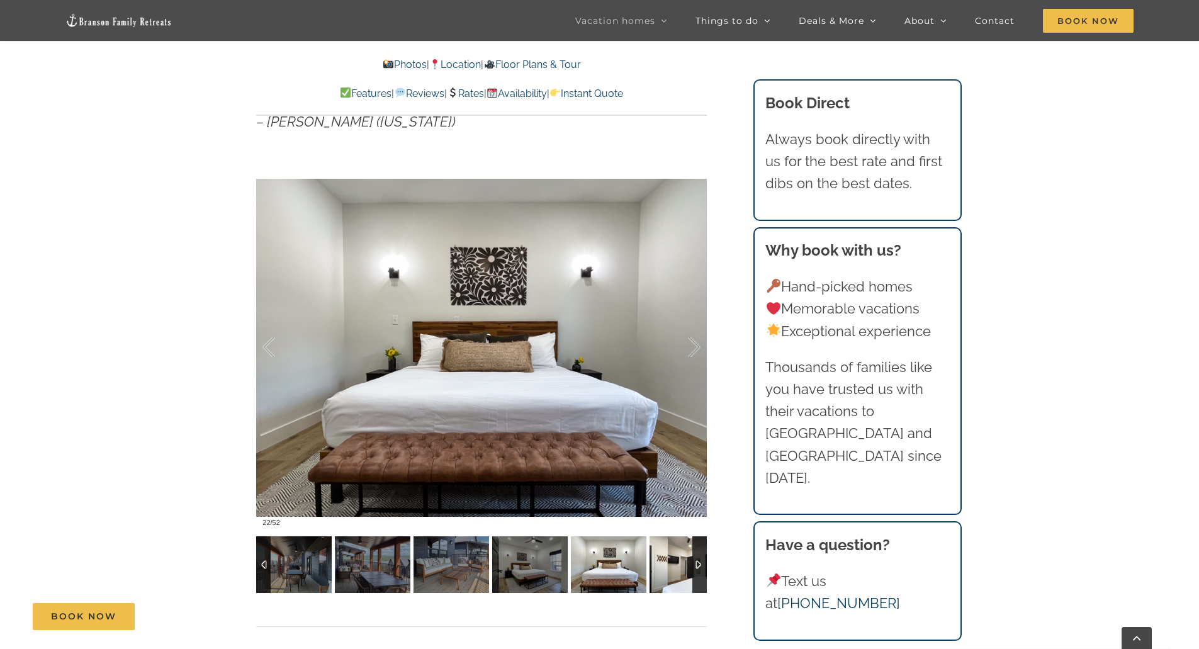
click at [663, 569] on img at bounding box center [688, 564] width 76 height 57
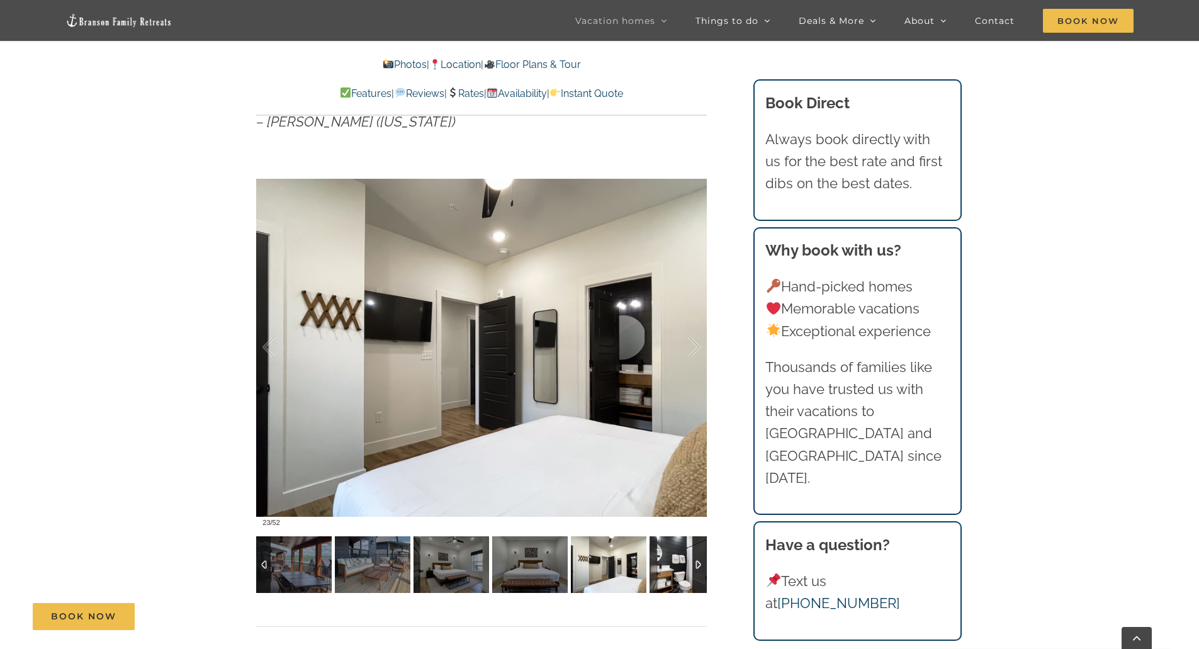
click at [673, 569] on img at bounding box center [688, 564] width 76 height 57
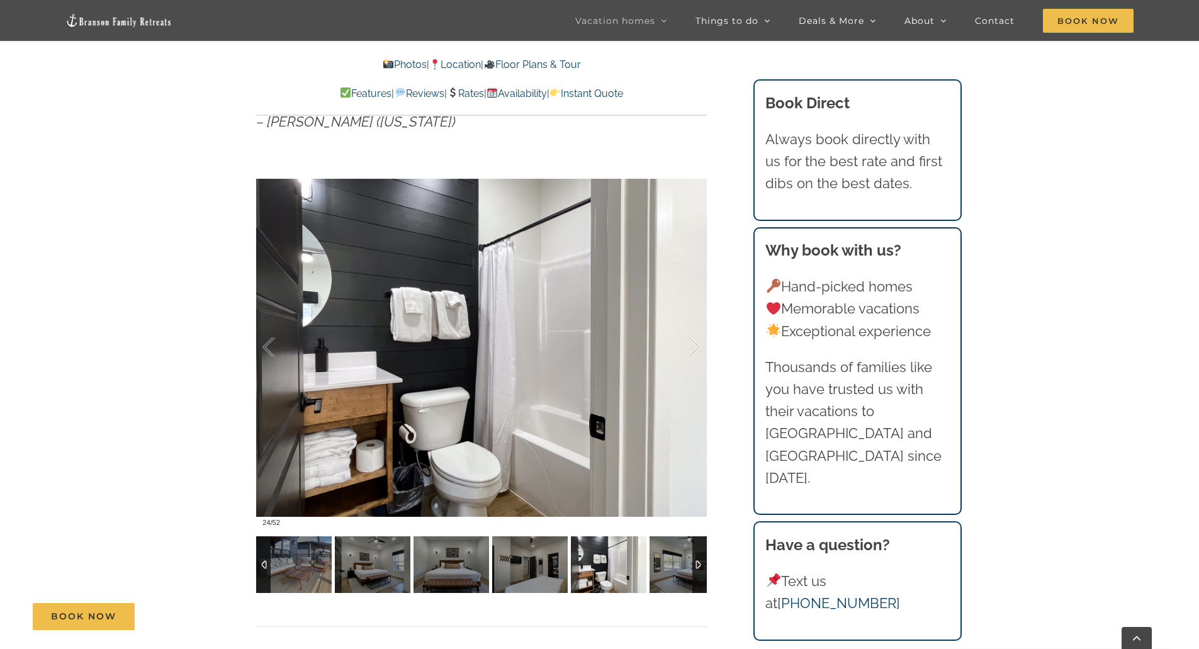
click at [696, 571] on div at bounding box center [699, 564] width 14 height 57
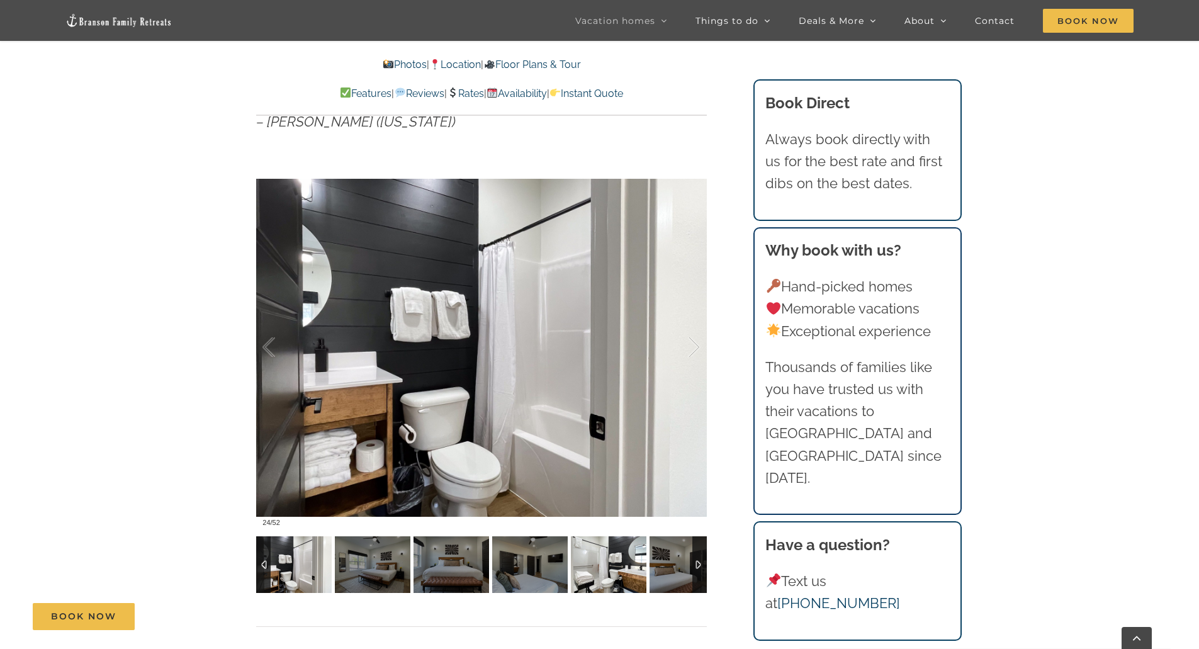
click at [631, 572] on img at bounding box center [609, 564] width 76 height 57
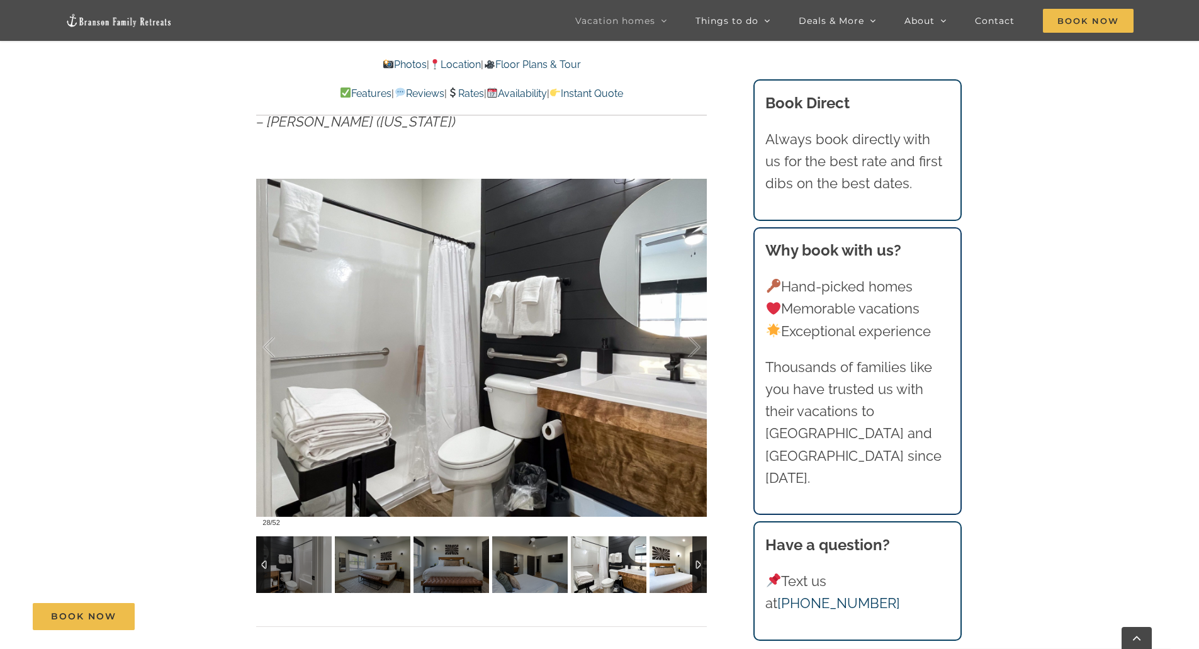
click at [651, 571] on img at bounding box center [688, 564] width 76 height 57
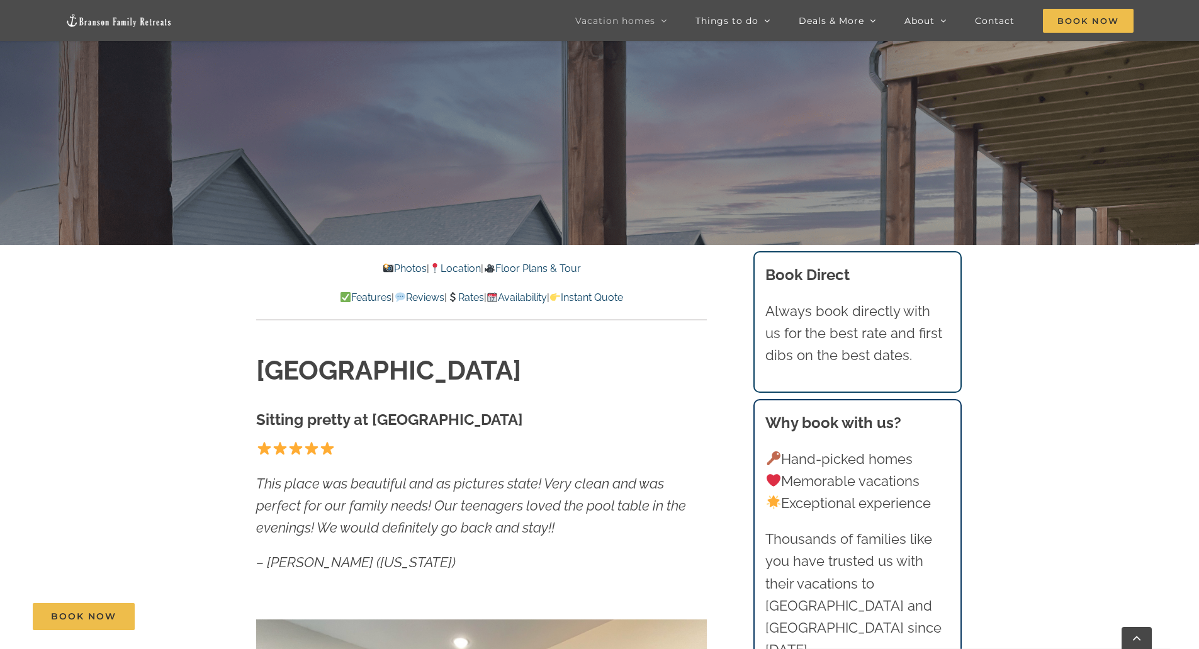
scroll to position [0, 0]
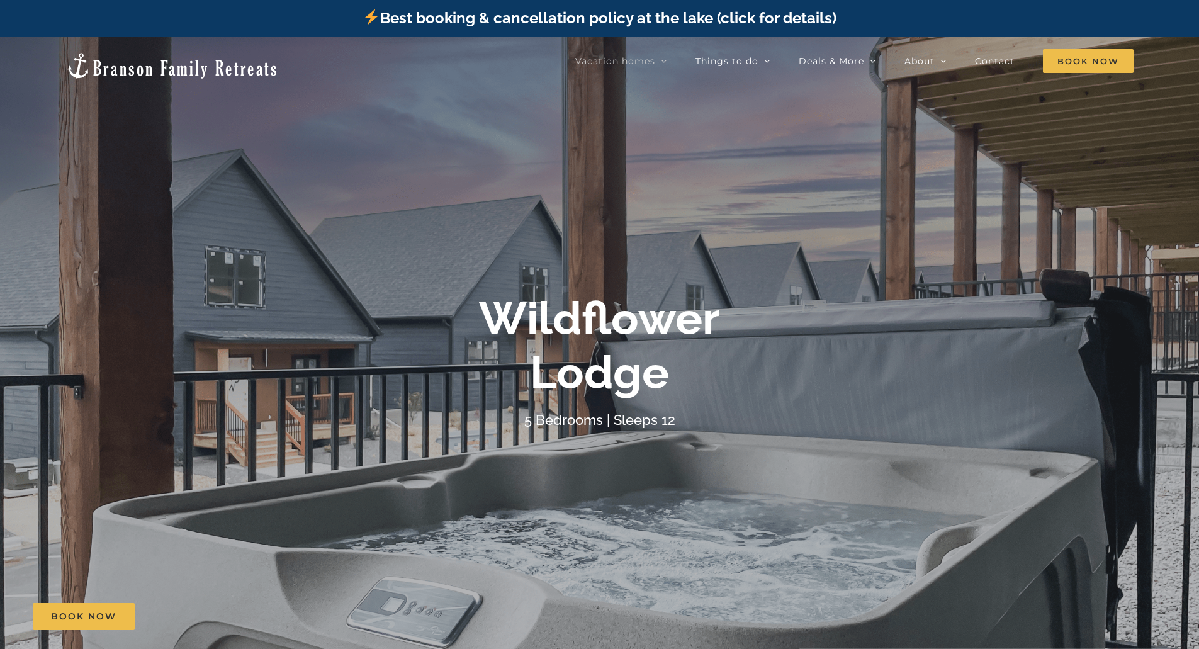
click at [103, 63] on img at bounding box center [171, 66] width 213 height 28
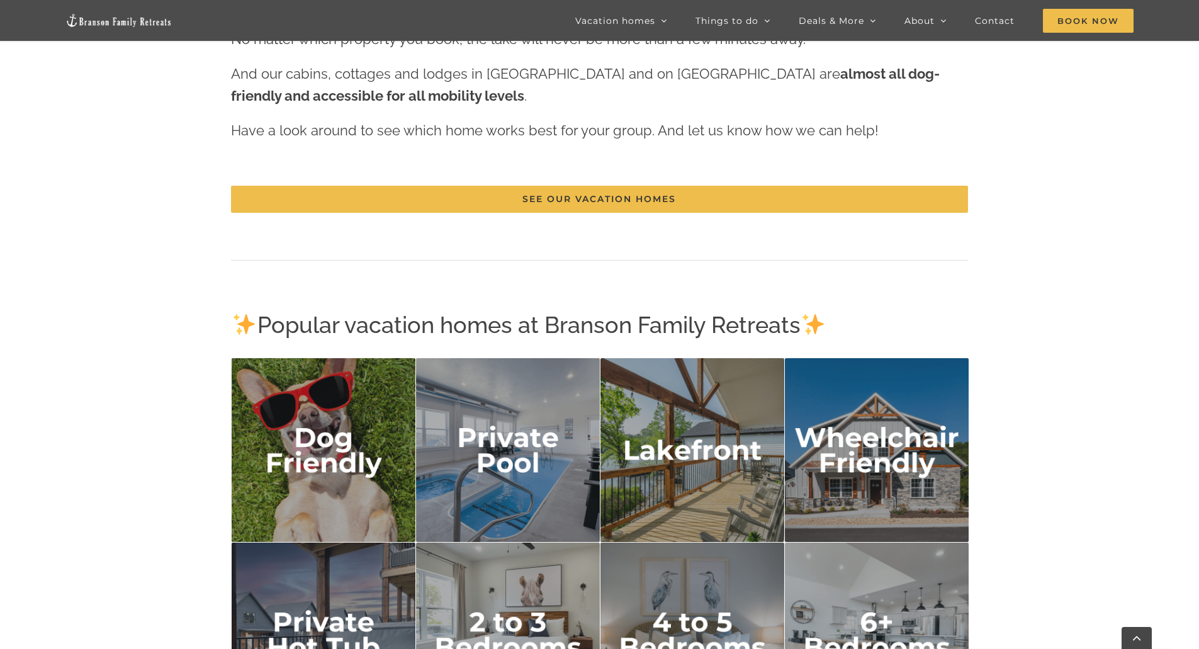
scroll to position [1662, 0]
